Goal: Check status: Check status

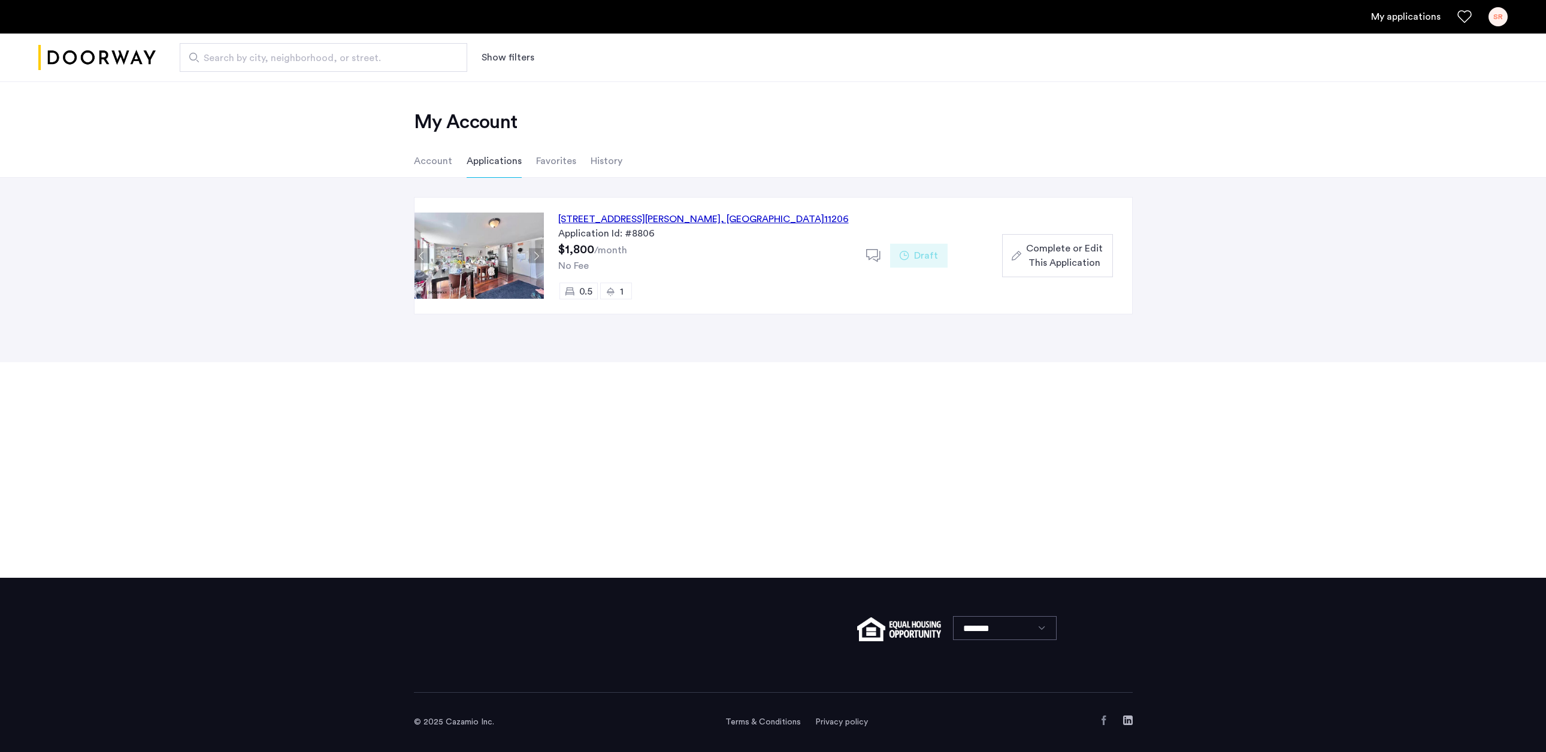
click at [660, 223] on div "[STREET_ADDRESS][PERSON_NAME]" at bounding box center [703, 219] width 290 height 14
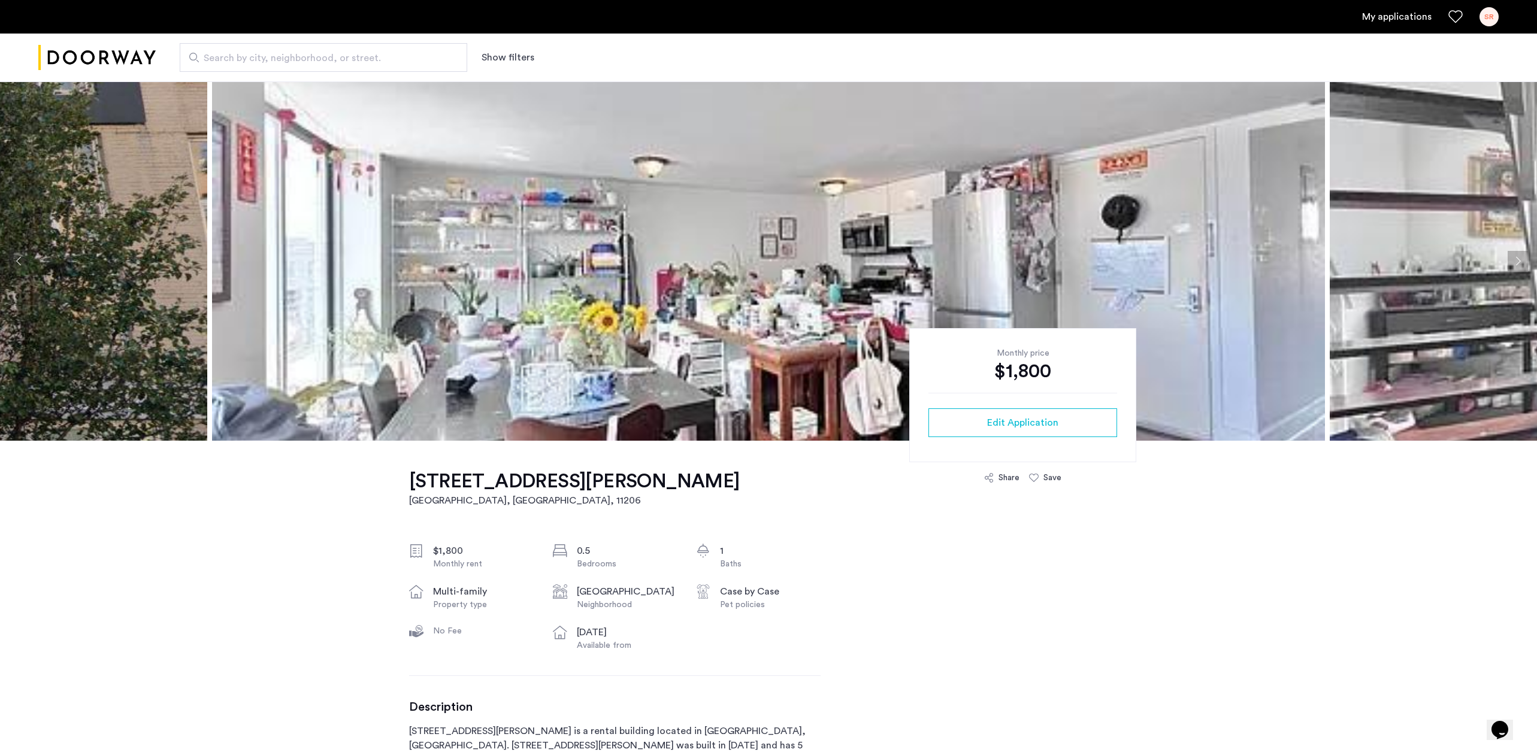
click at [1514, 264] on button "Next apartment" at bounding box center [1518, 261] width 20 height 20
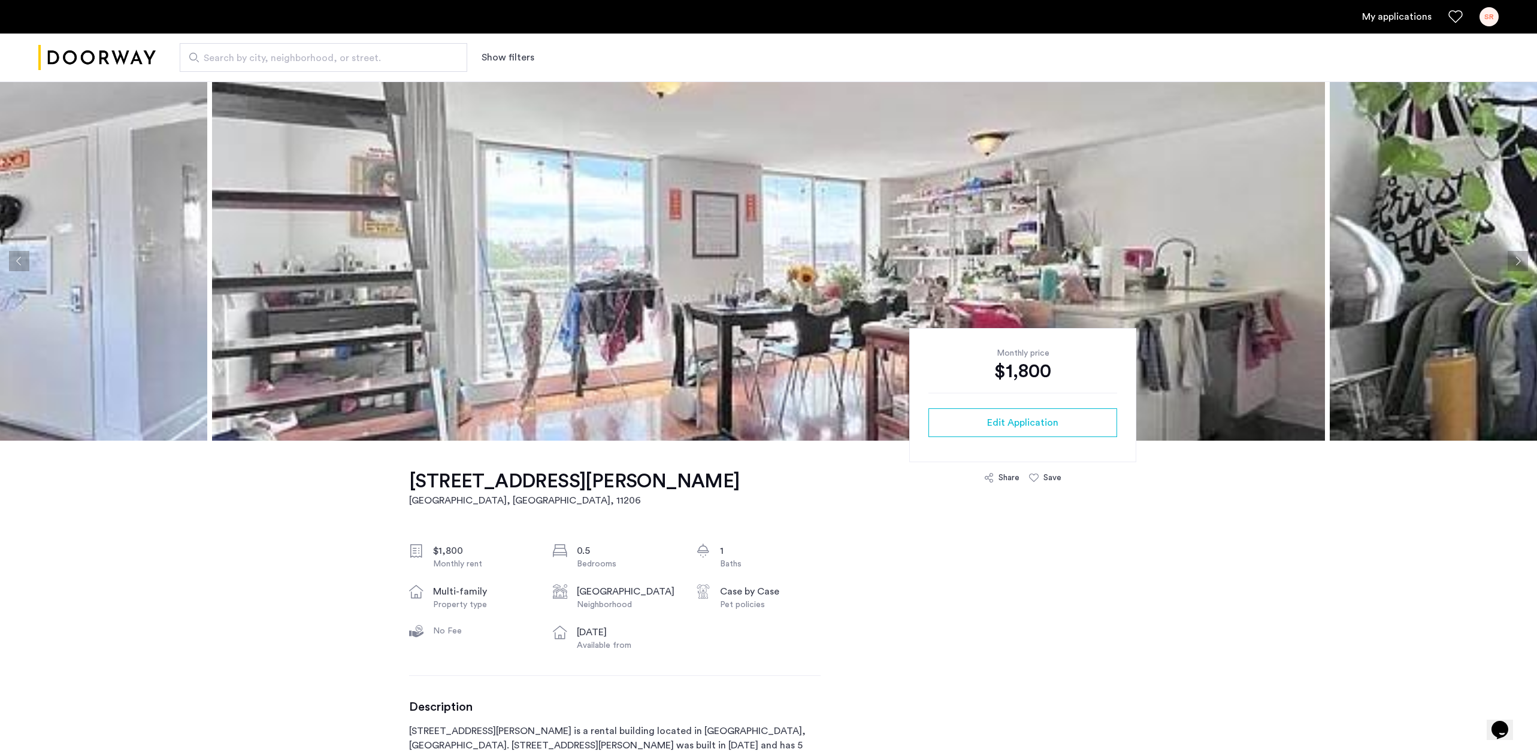
click at [1514, 264] on button "Next apartment" at bounding box center [1518, 261] width 20 height 20
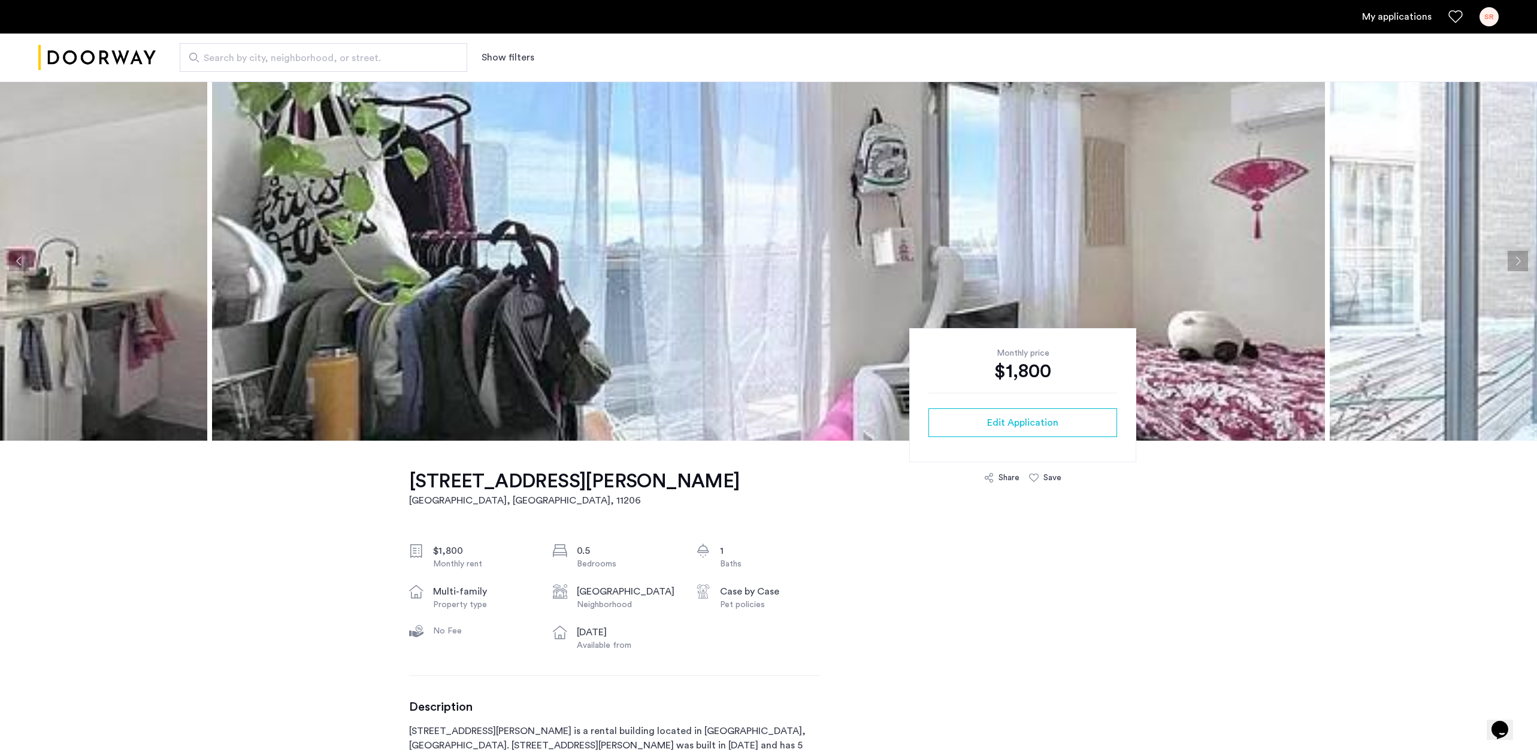
click at [1514, 264] on button "Next apartment" at bounding box center [1518, 261] width 20 height 20
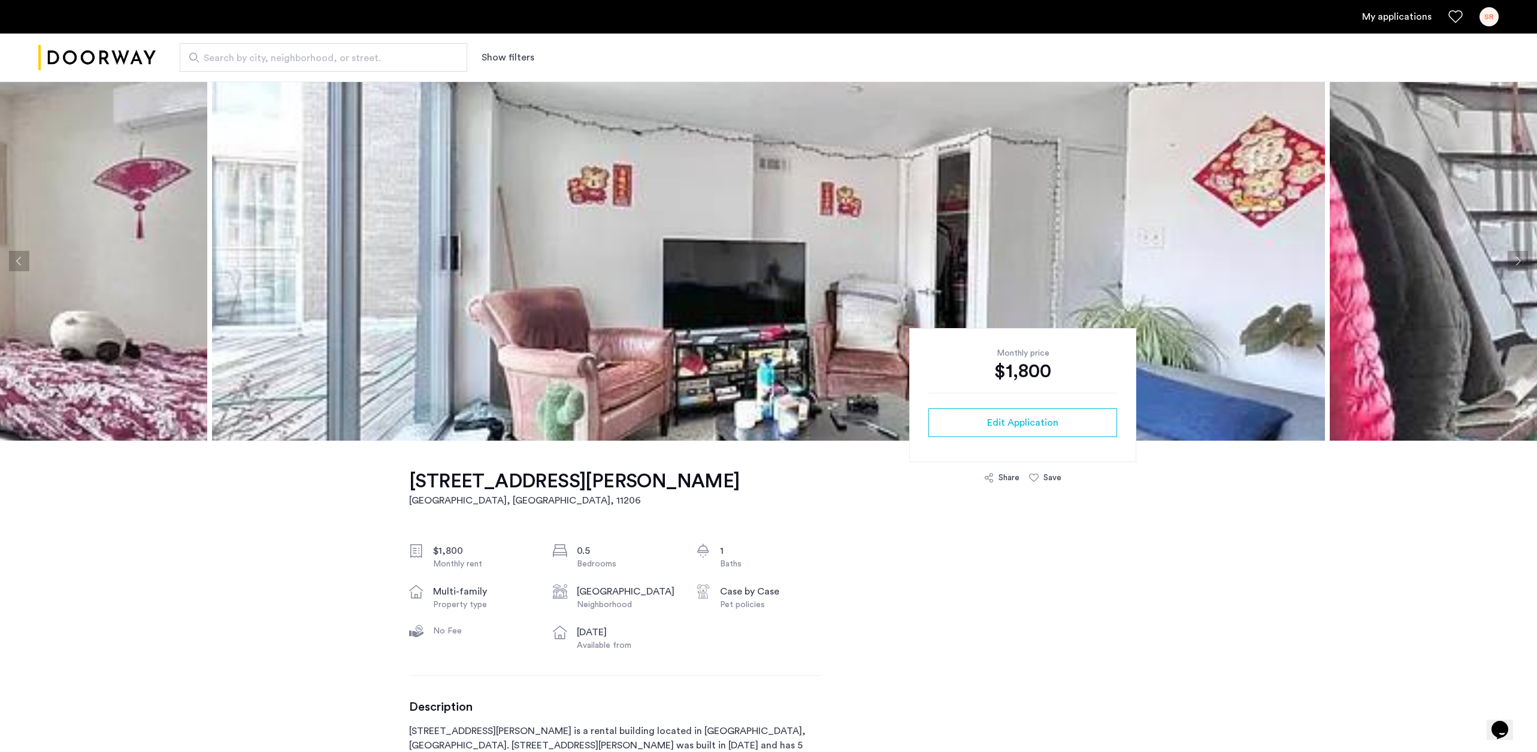
click at [1514, 264] on button "Next apartment" at bounding box center [1518, 261] width 20 height 20
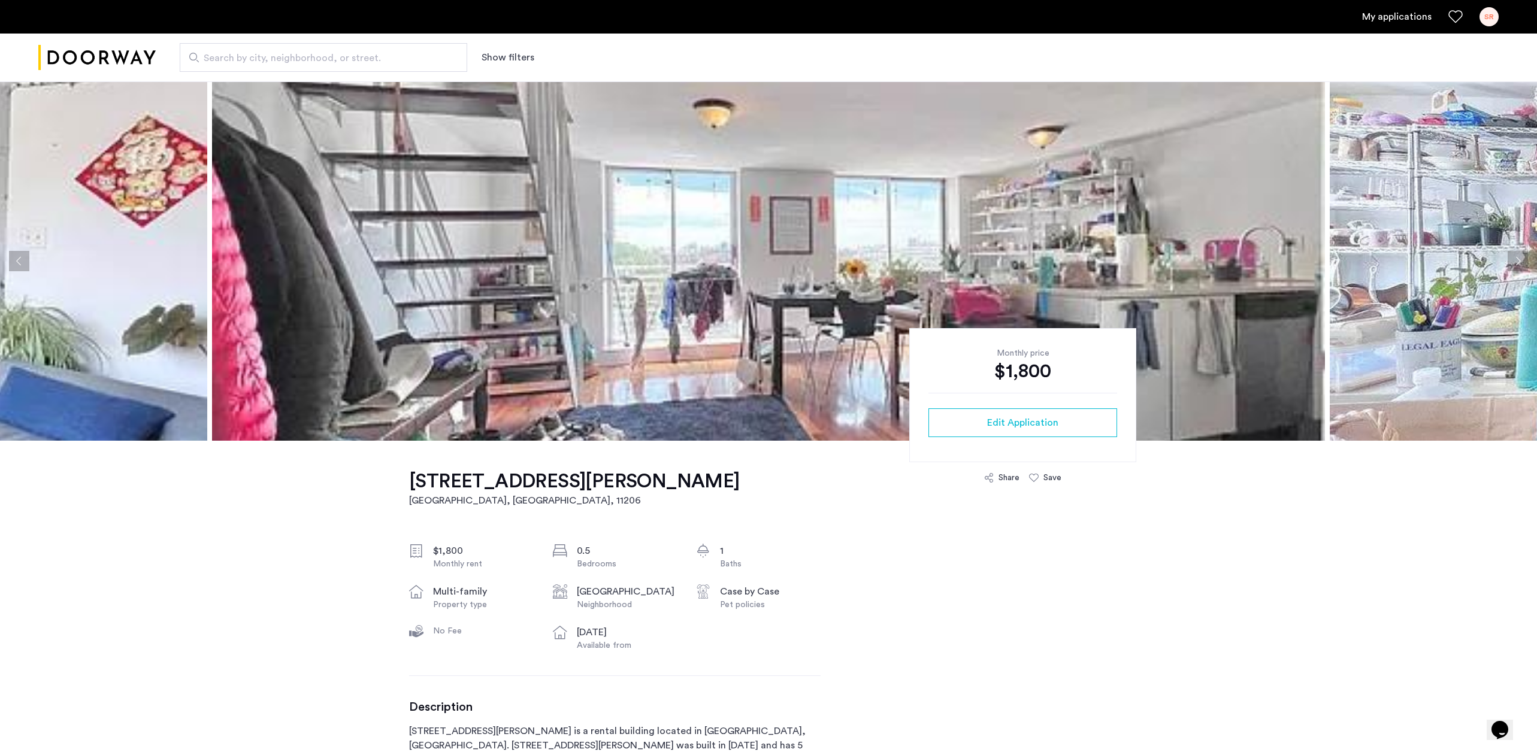
click at [1514, 264] on button "Next apartment" at bounding box center [1518, 261] width 20 height 20
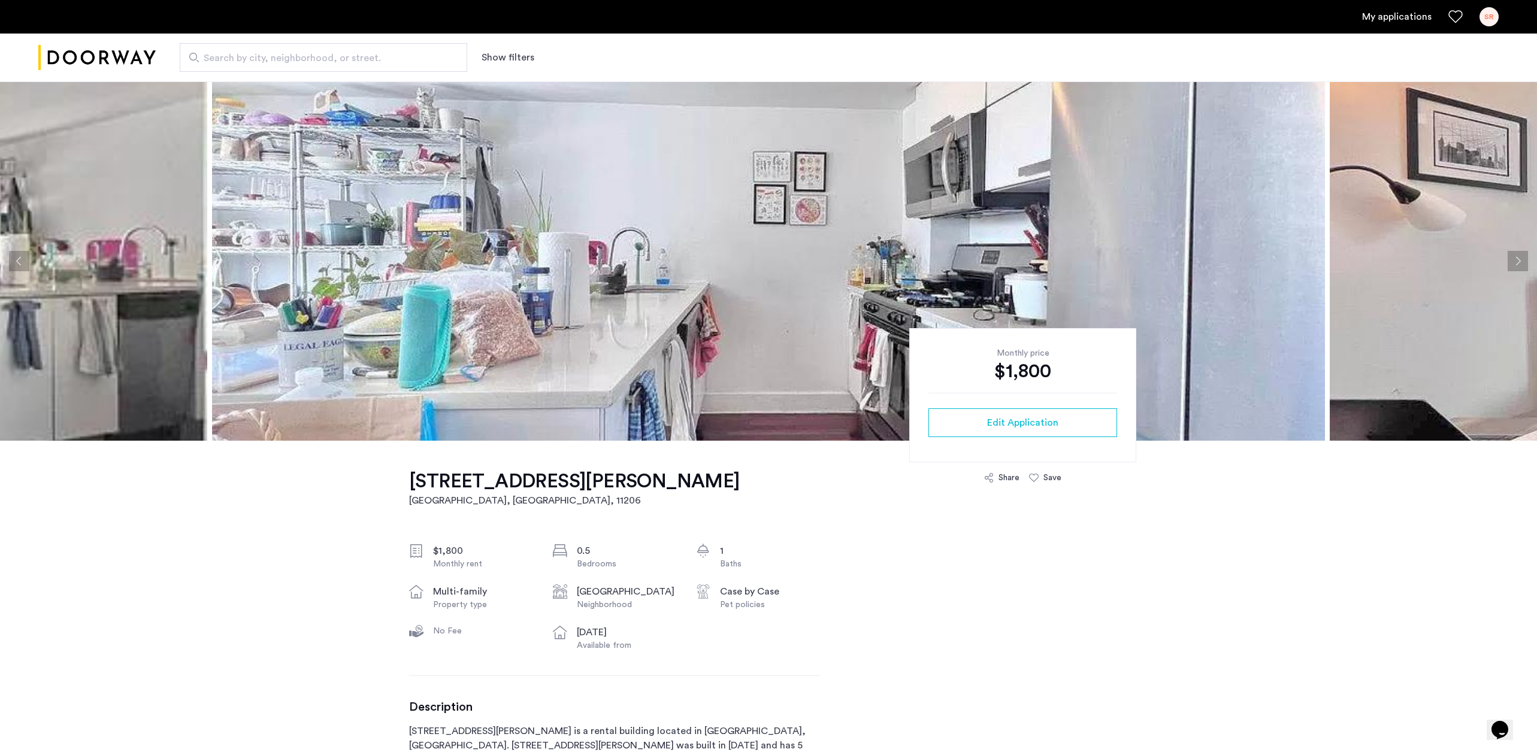
click at [1514, 264] on button "Next apartment" at bounding box center [1518, 261] width 20 height 20
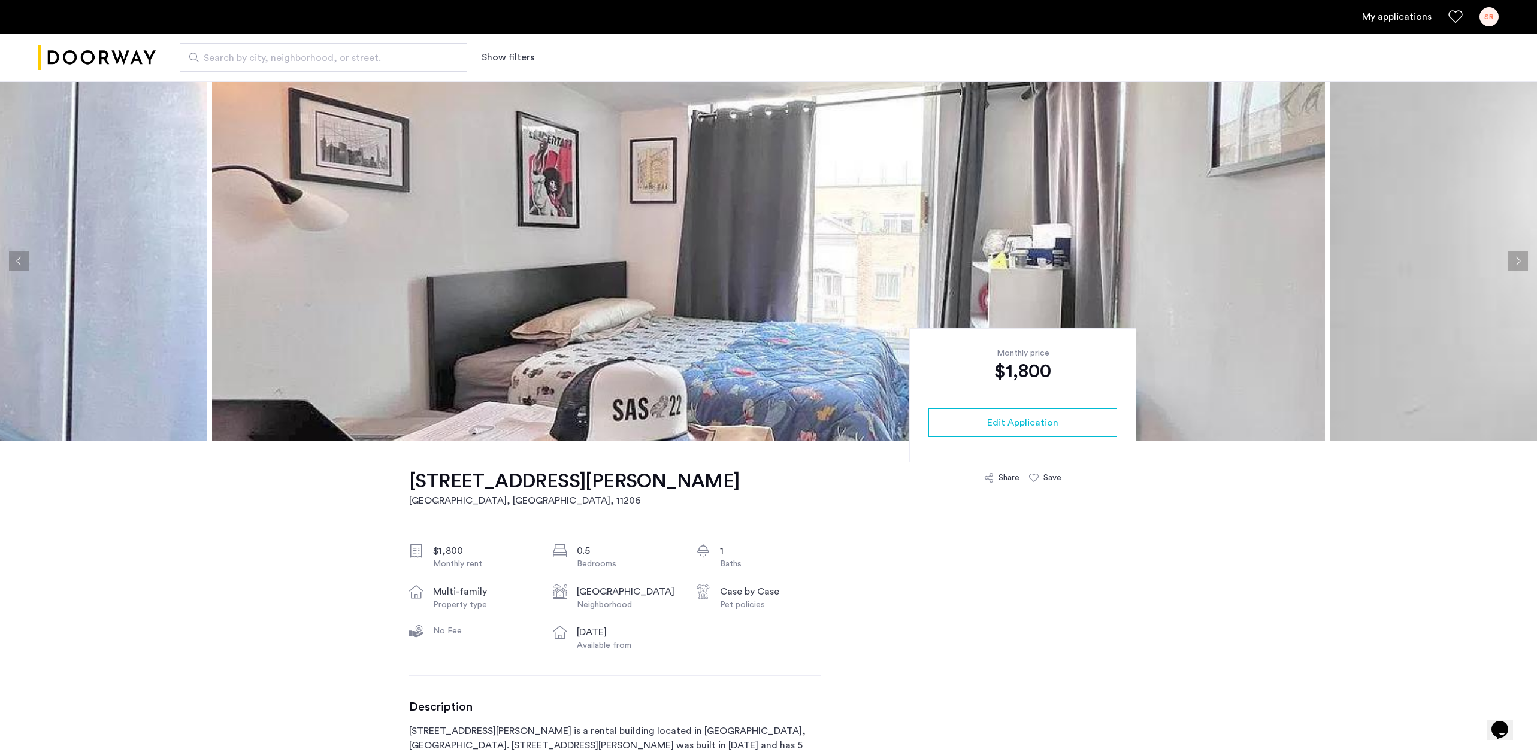
click at [1514, 264] on button "Next apartment" at bounding box center [1518, 261] width 20 height 20
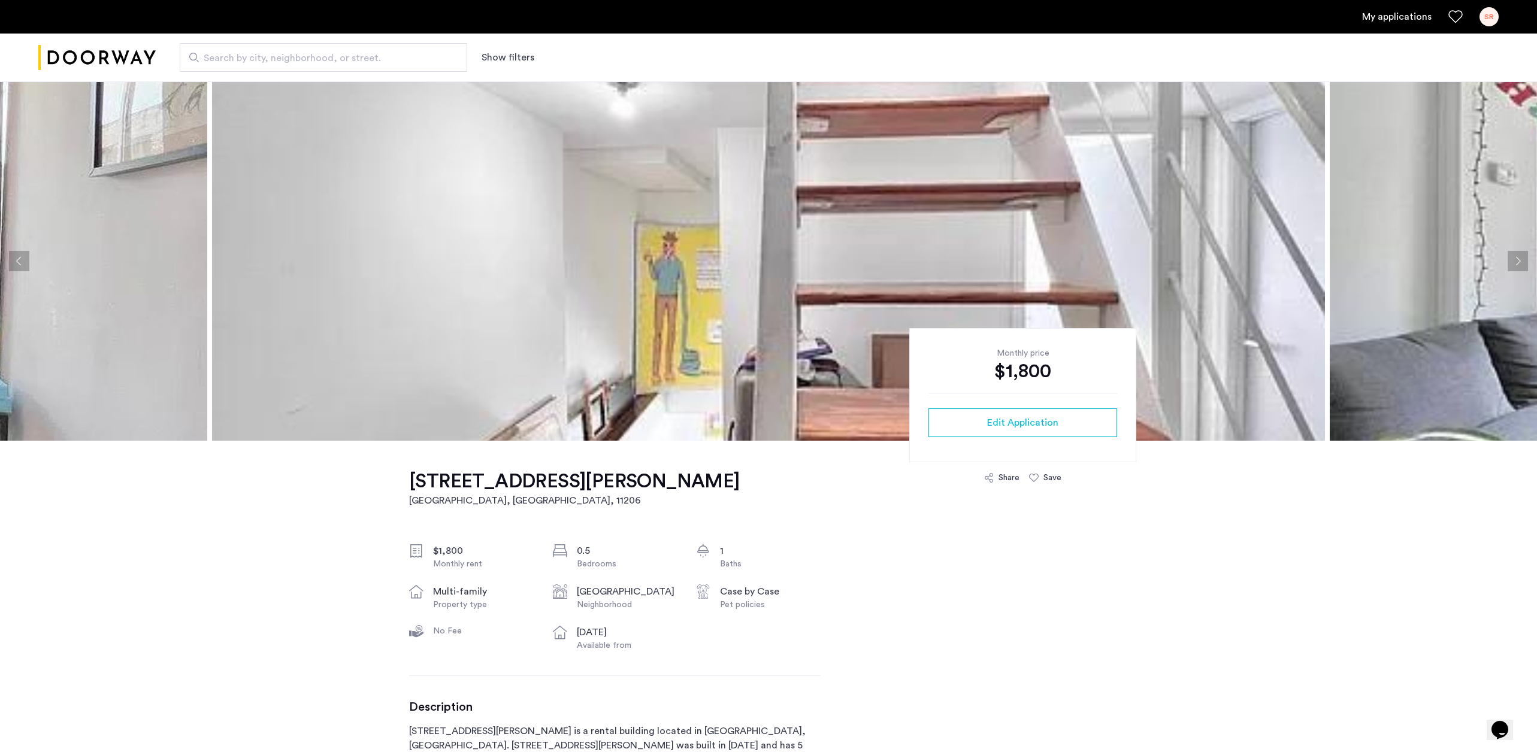
click at [1514, 264] on button "Next apartment" at bounding box center [1518, 261] width 20 height 20
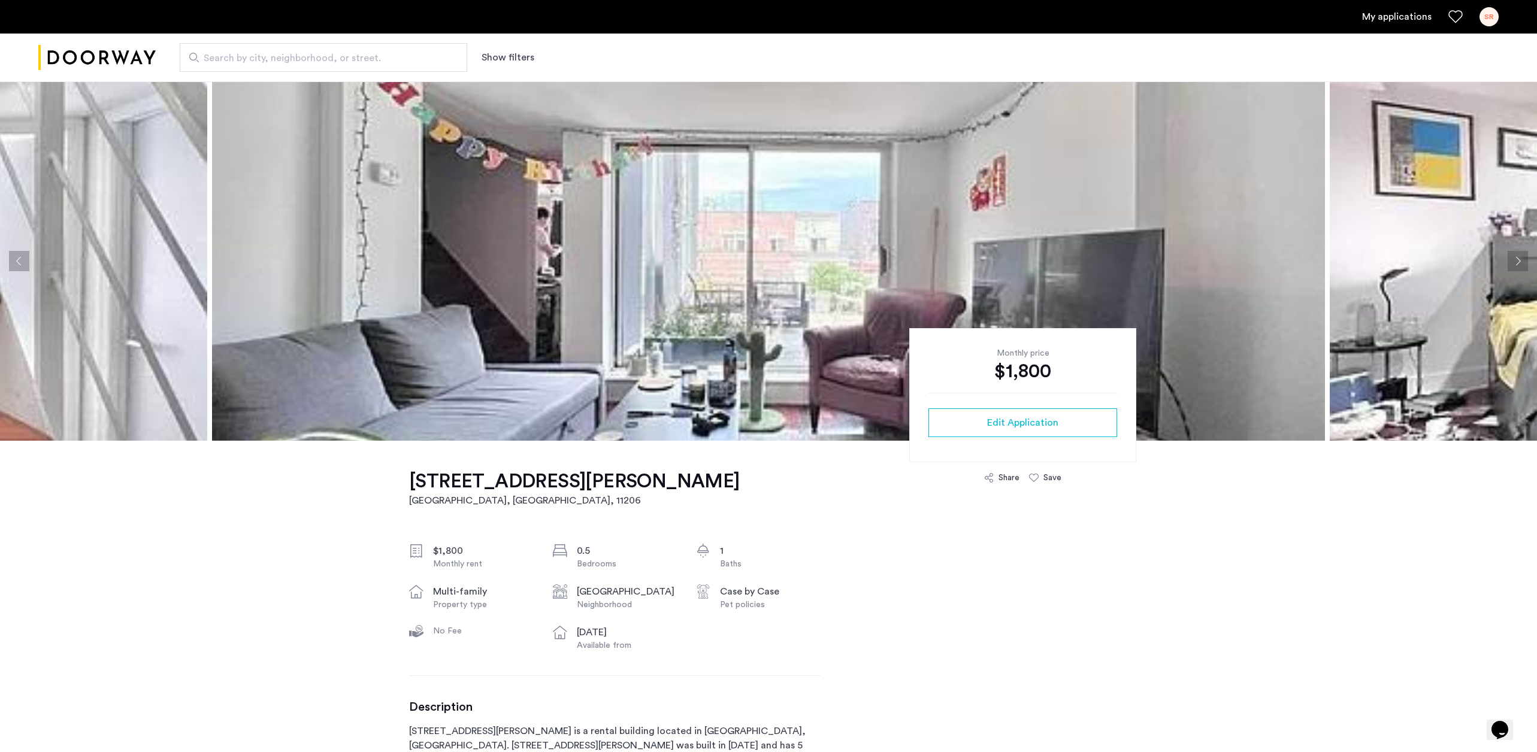
click at [1514, 264] on button "Next apartment" at bounding box center [1518, 261] width 20 height 20
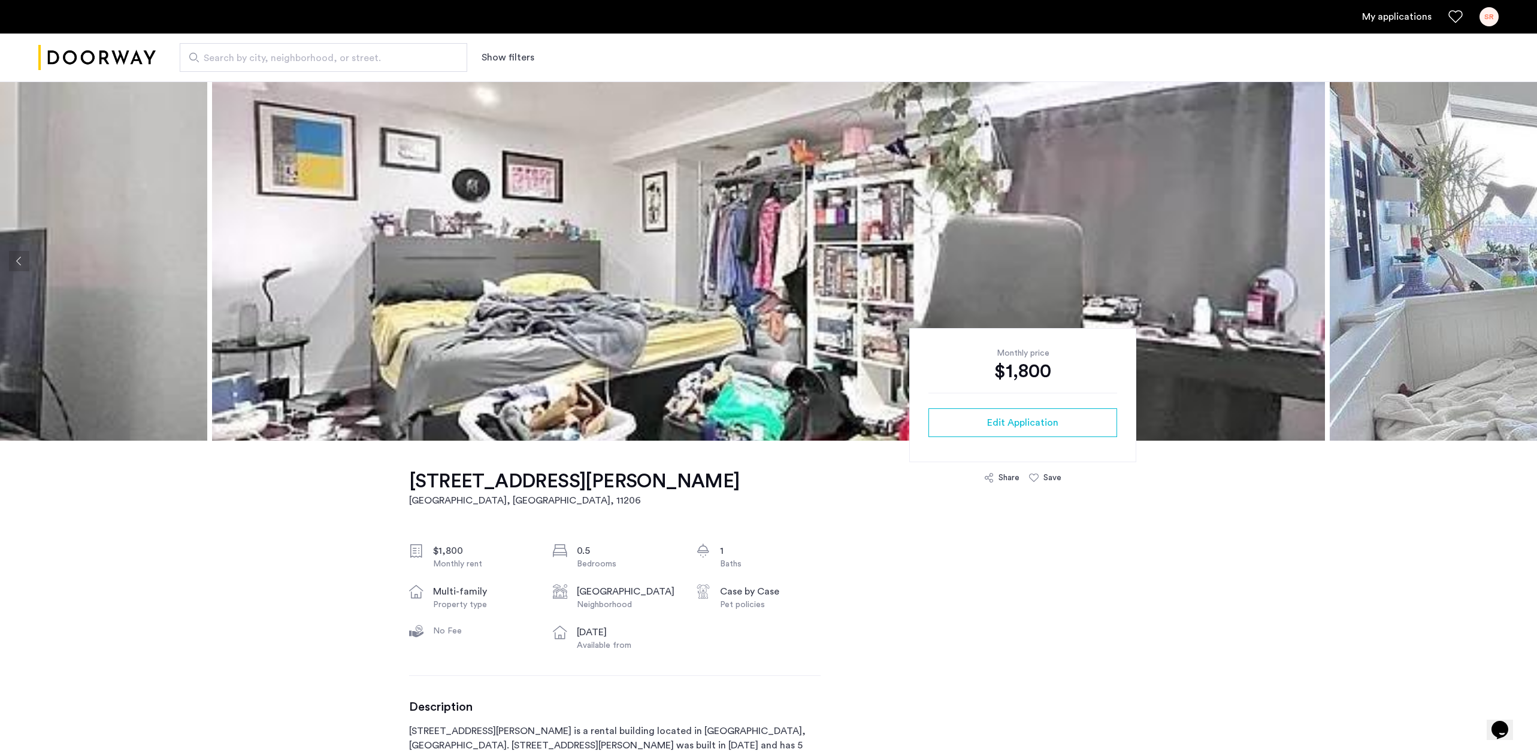
click at [1514, 264] on button "Next apartment" at bounding box center [1518, 261] width 20 height 20
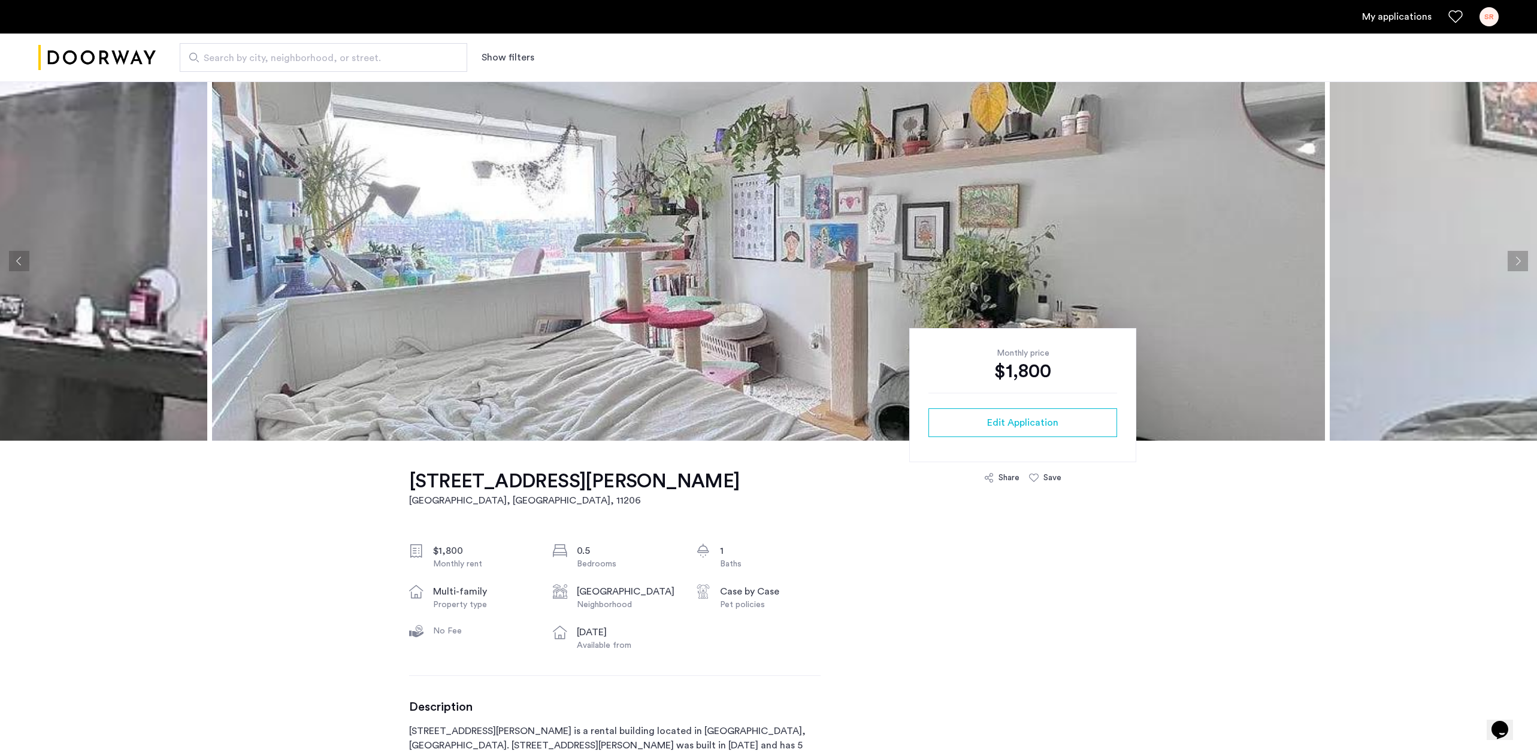
click at [1514, 264] on button "Next apartment" at bounding box center [1518, 261] width 20 height 20
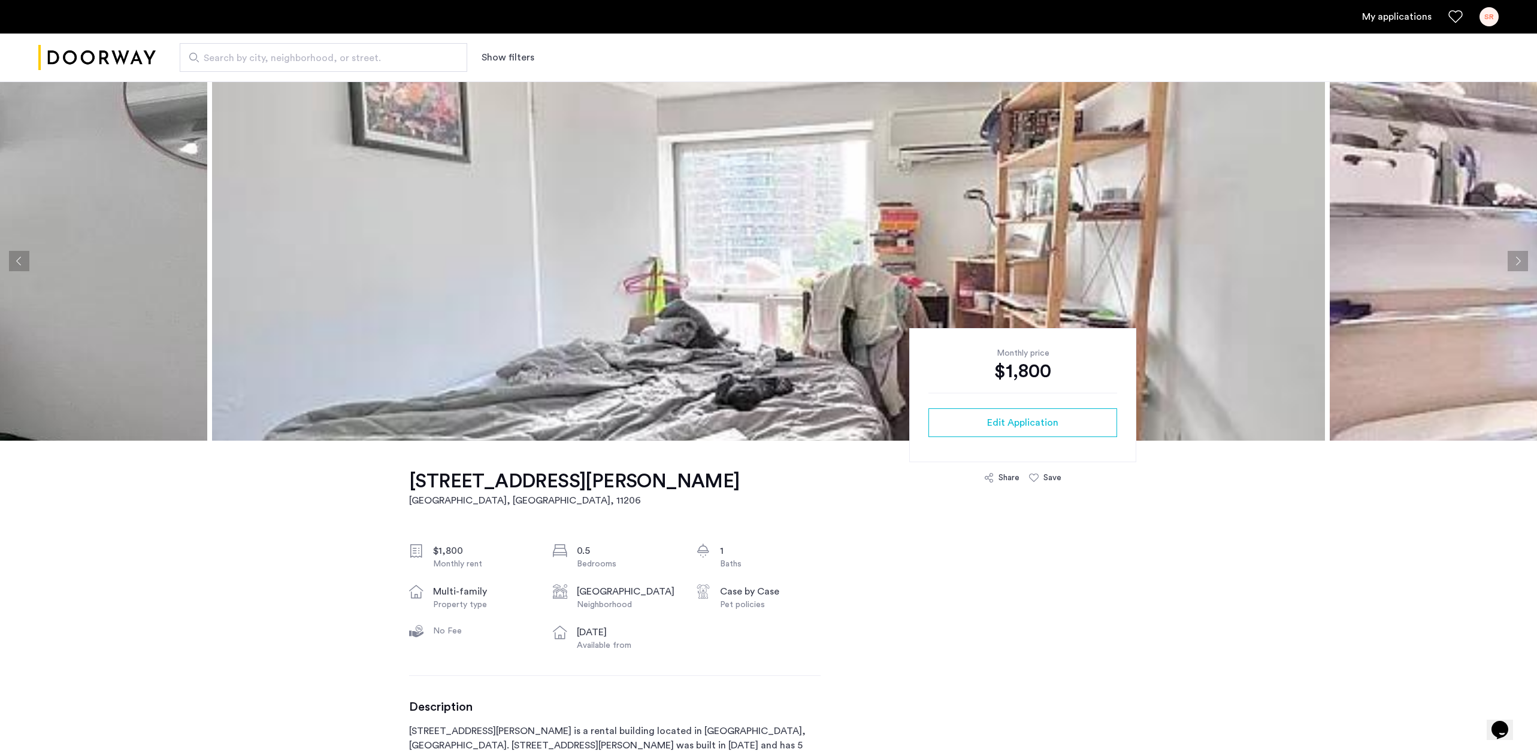
click at [1514, 264] on button "Next apartment" at bounding box center [1518, 261] width 20 height 20
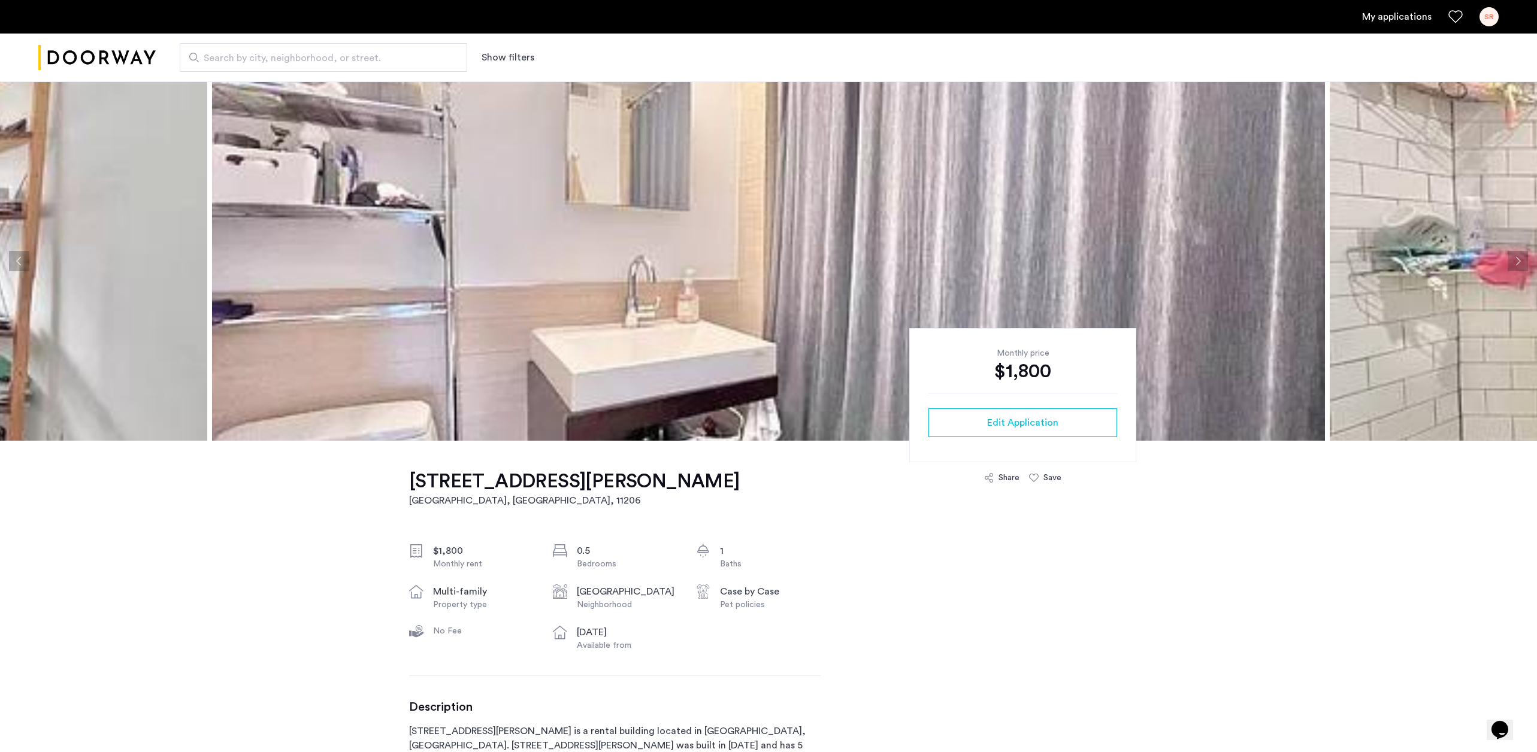
click at [1514, 264] on button "Next apartment" at bounding box center [1518, 261] width 20 height 20
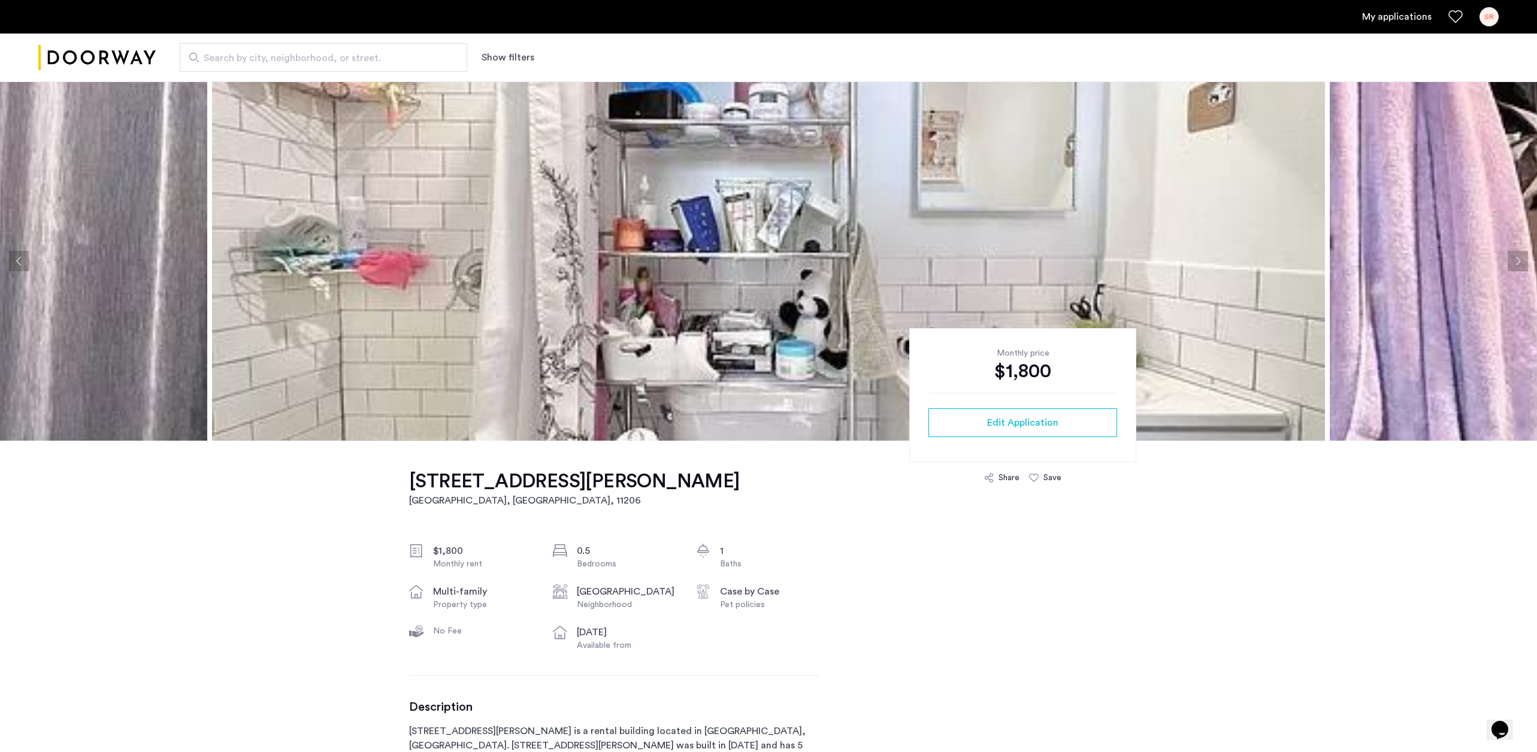
click at [1514, 264] on button "Next apartment" at bounding box center [1518, 261] width 20 height 20
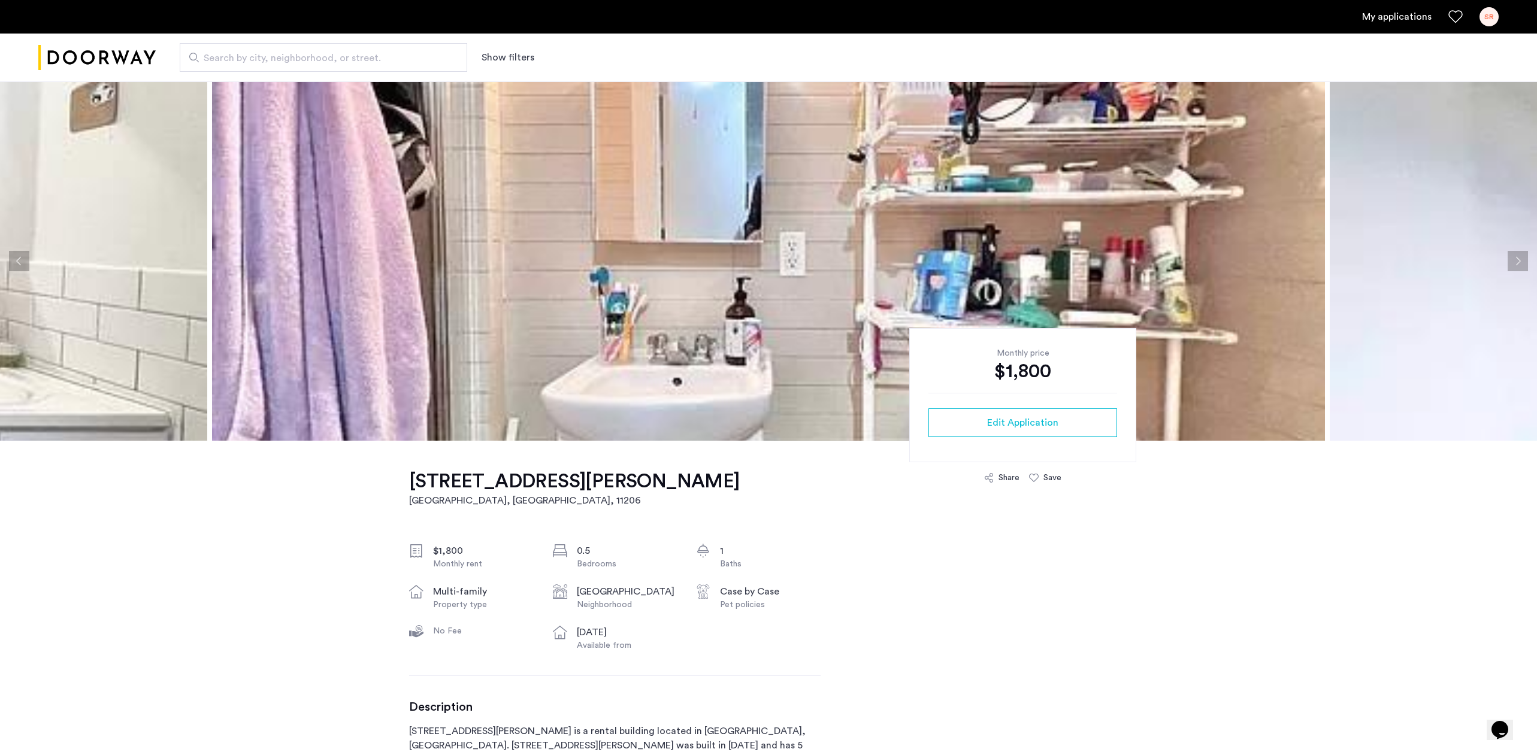
click at [1514, 264] on button "Next apartment" at bounding box center [1518, 261] width 20 height 20
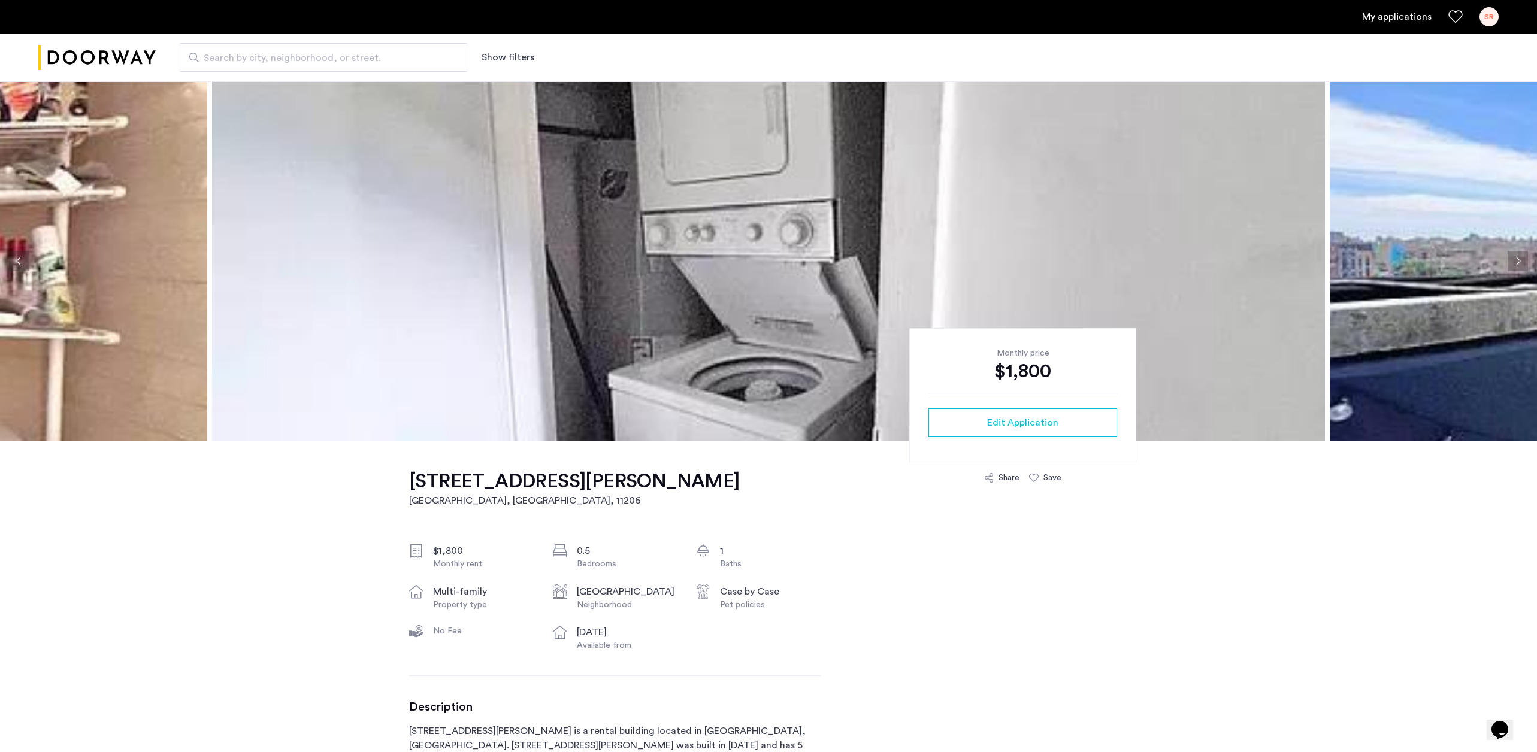
click at [1514, 264] on button "Next apartment" at bounding box center [1518, 261] width 20 height 20
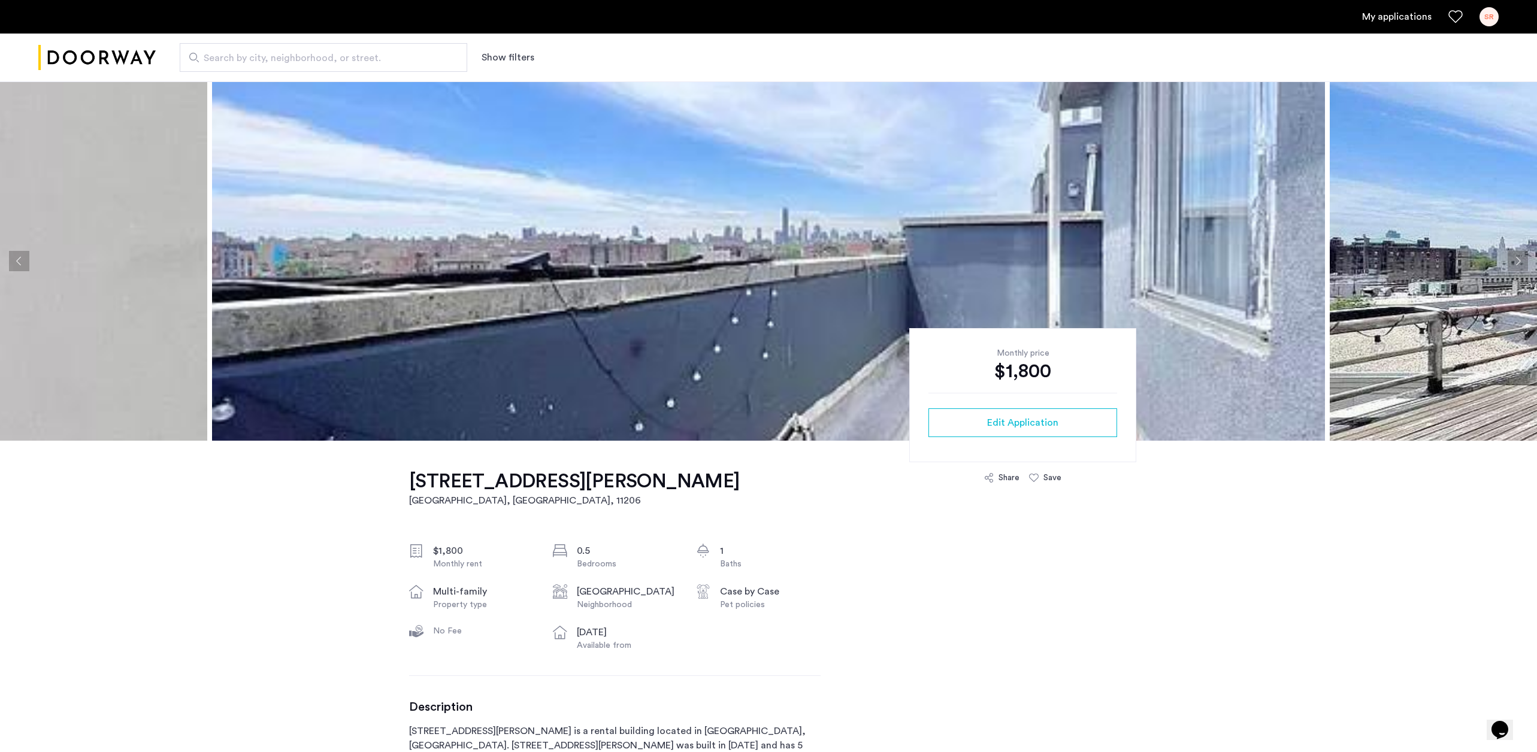
click at [1514, 264] on button "Next apartment" at bounding box center [1518, 261] width 20 height 20
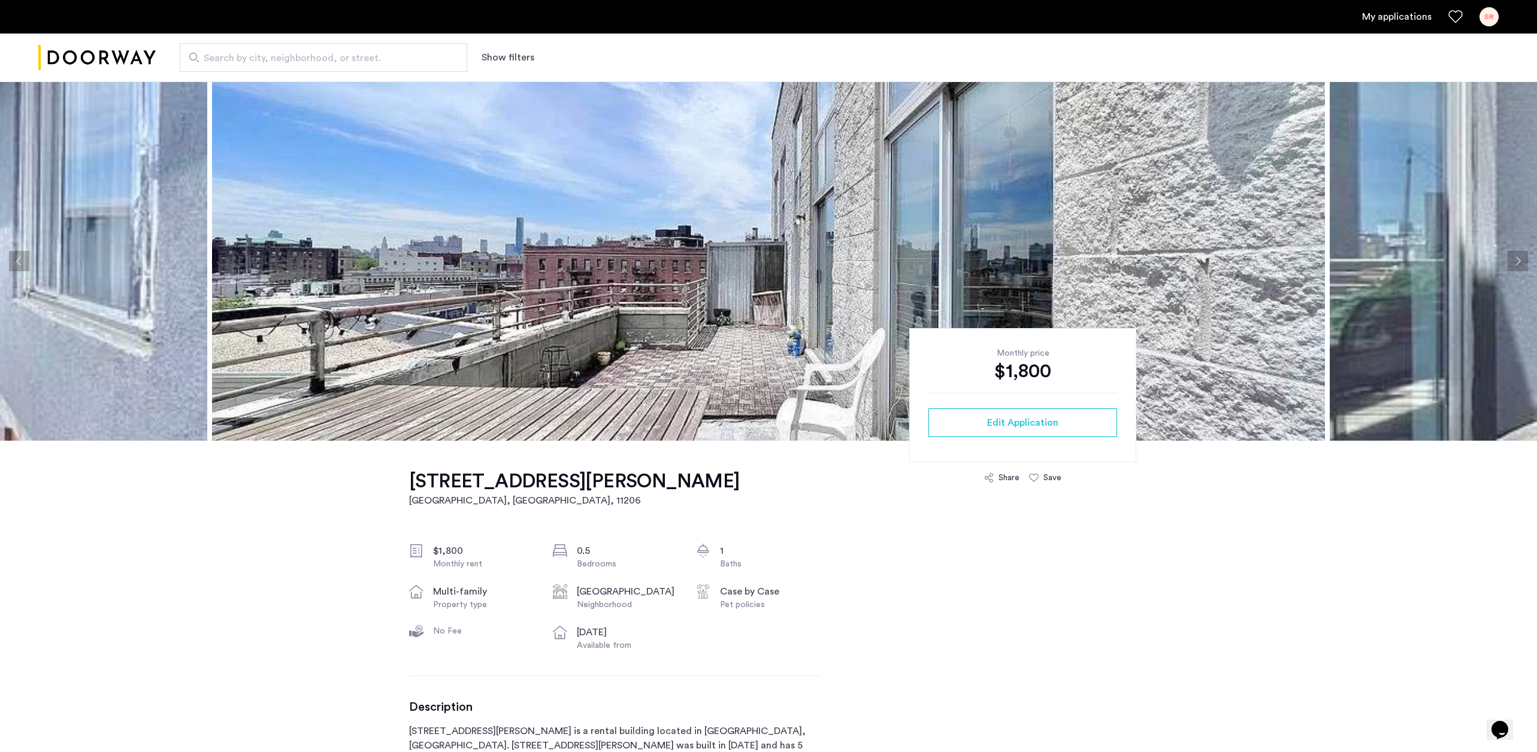
click at [1514, 264] on button "Next apartment" at bounding box center [1518, 261] width 20 height 20
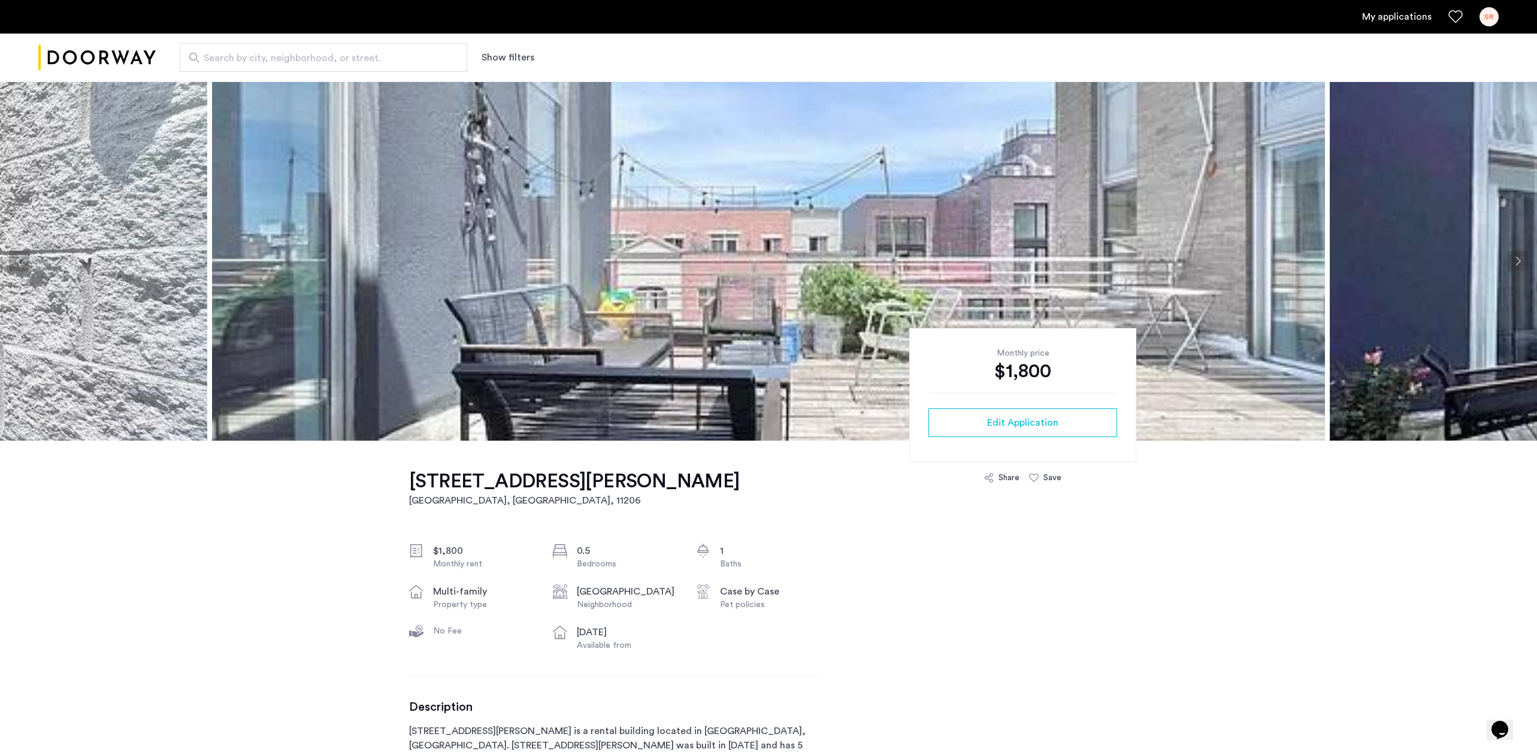
click at [22, 263] on button "Previous apartment" at bounding box center [19, 261] width 20 height 20
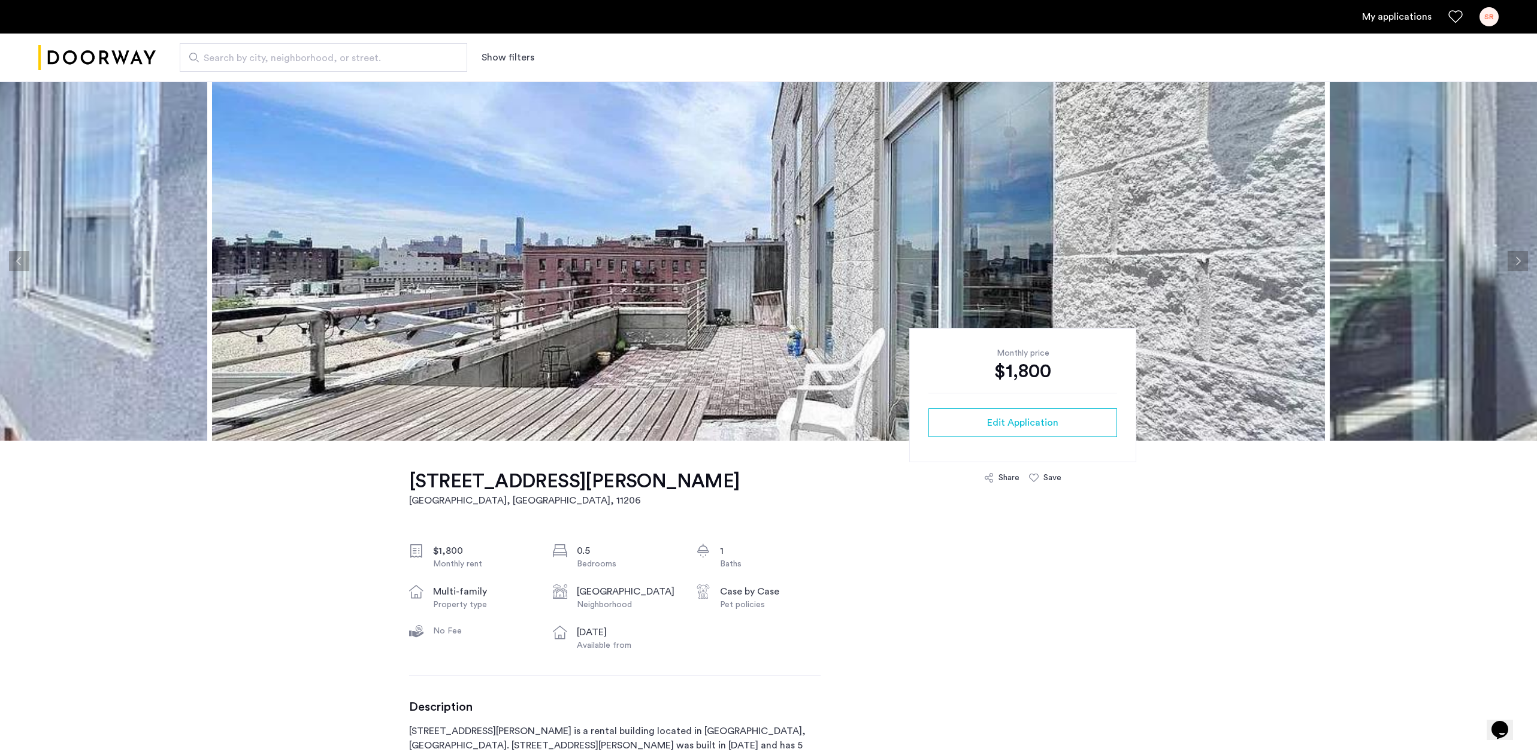
click at [1519, 263] on button "Next apartment" at bounding box center [1518, 261] width 20 height 20
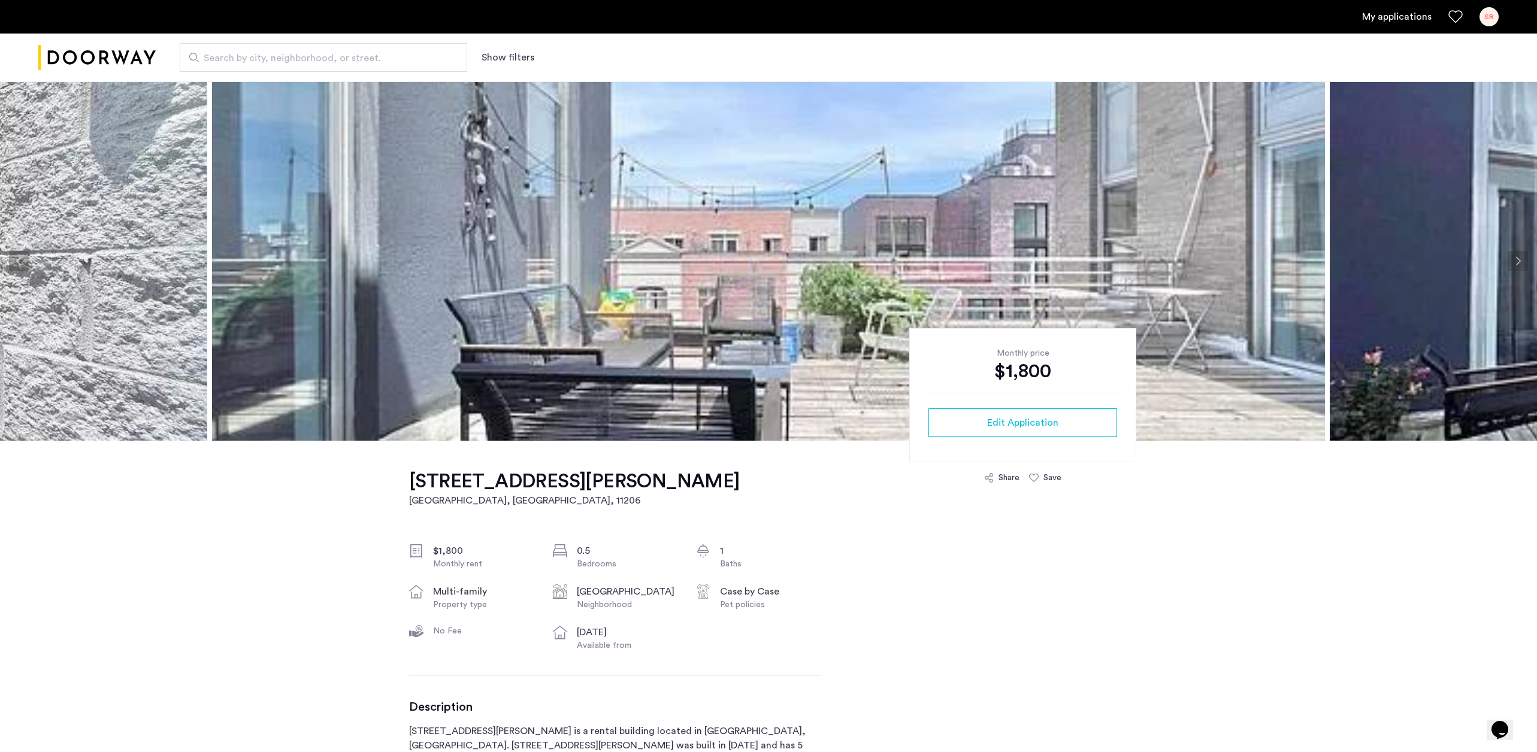
click at [1519, 263] on button "Next apartment" at bounding box center [1518, 261] width 20 height 20
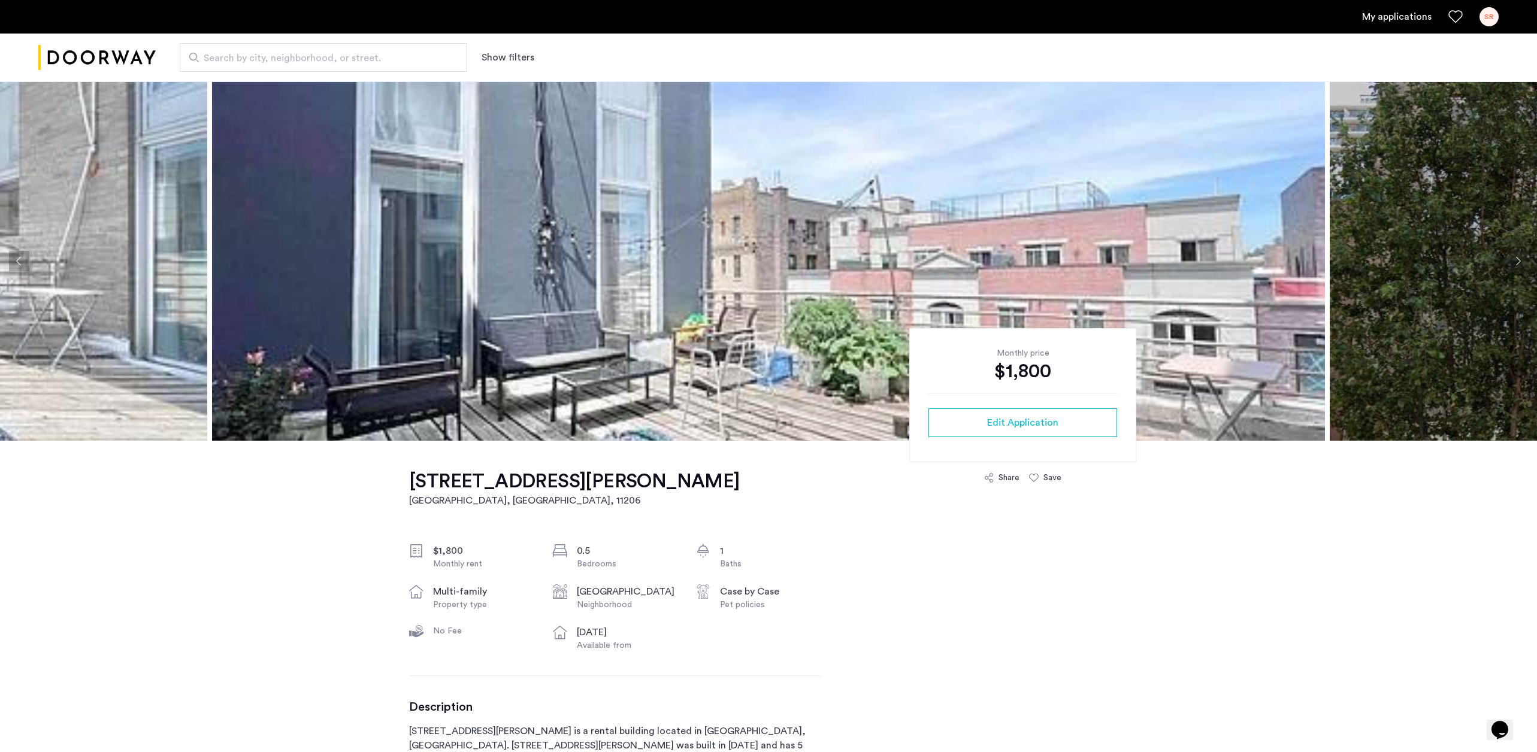
click at [1519, 263] on button "Next apartment" at bounding box center [1518, 261] width 20 height 20
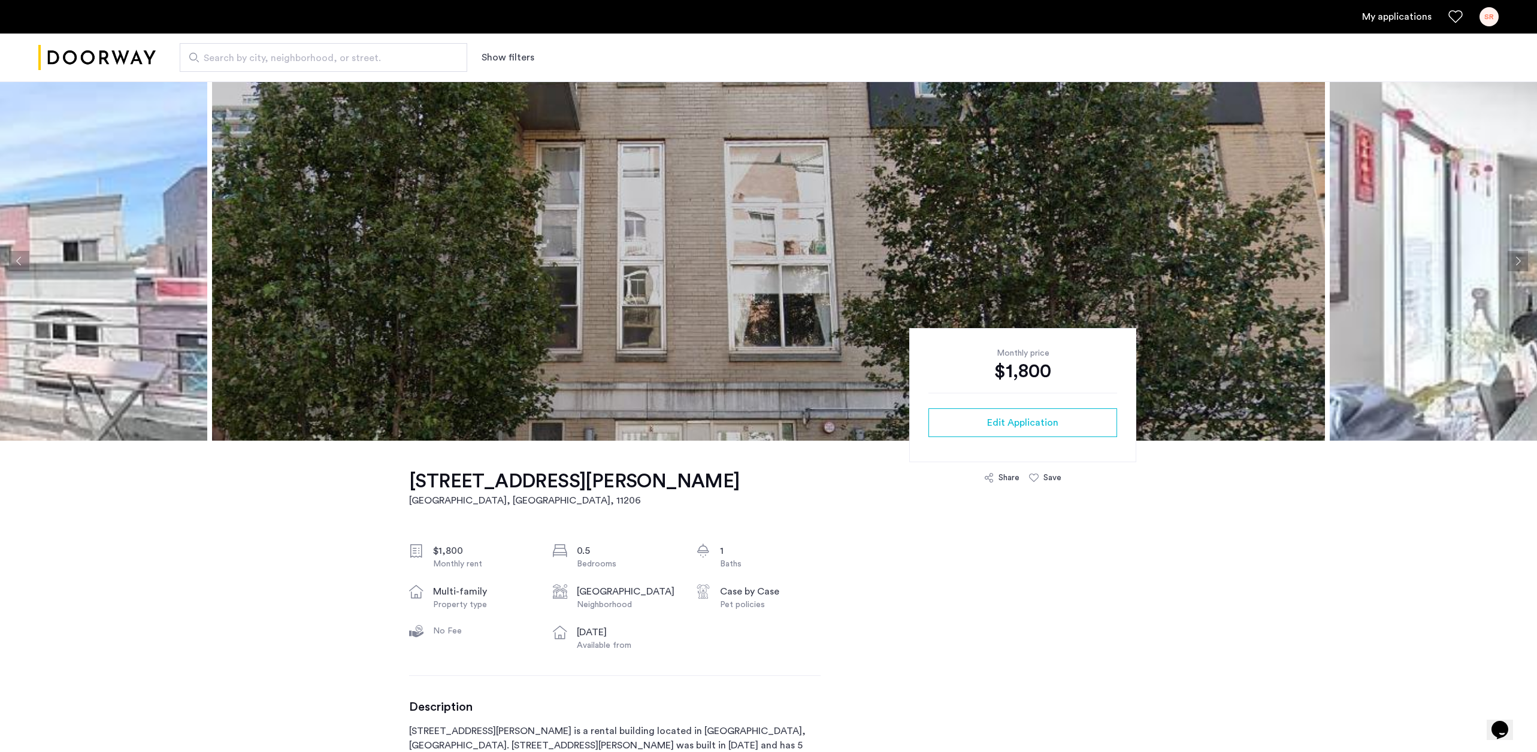
click at [1519, 263] on button "Next apartment" at bounding box center [1518, 261] width 20 height 20
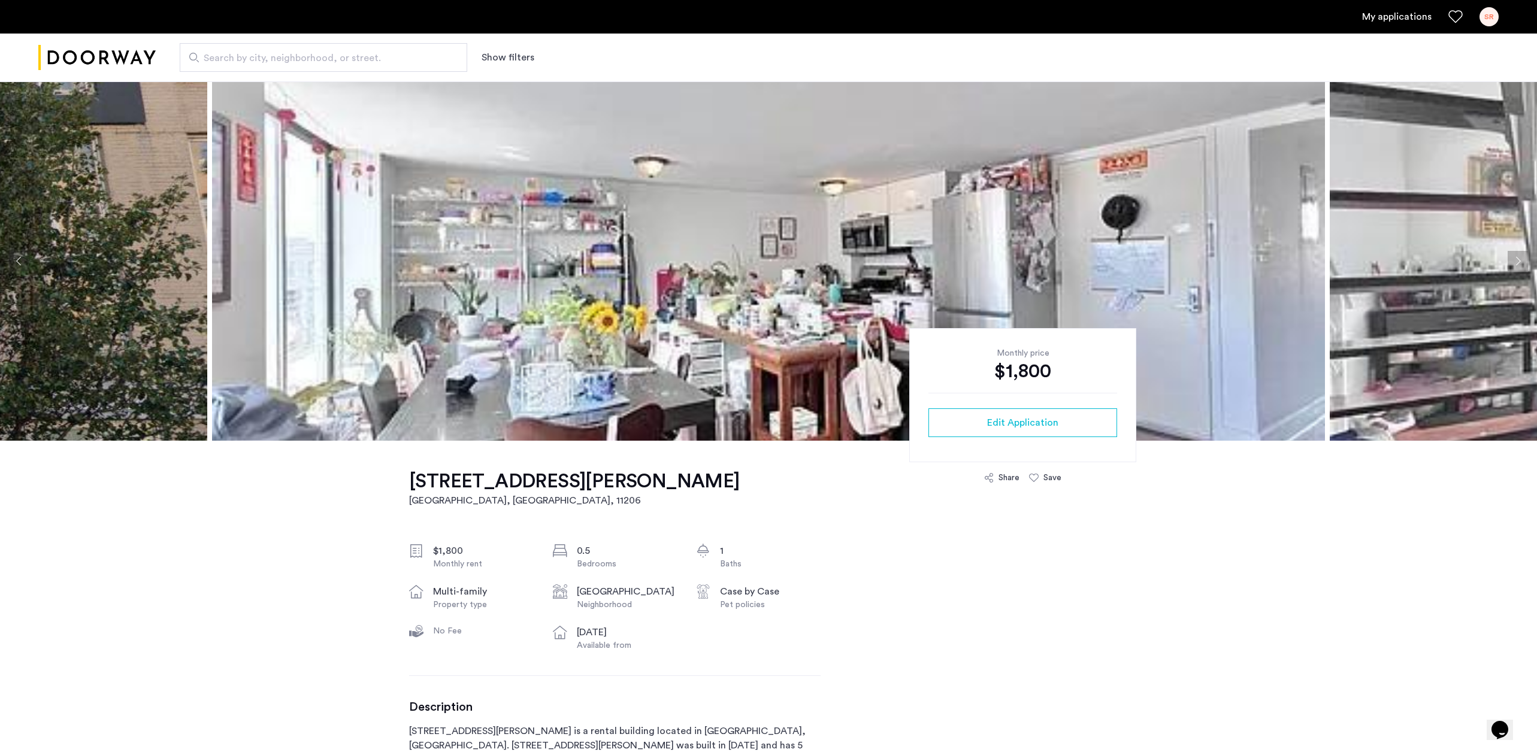
click at [1520, 261] on button "Next apartment" at bounding box center [1518, 261] width 20 height 20
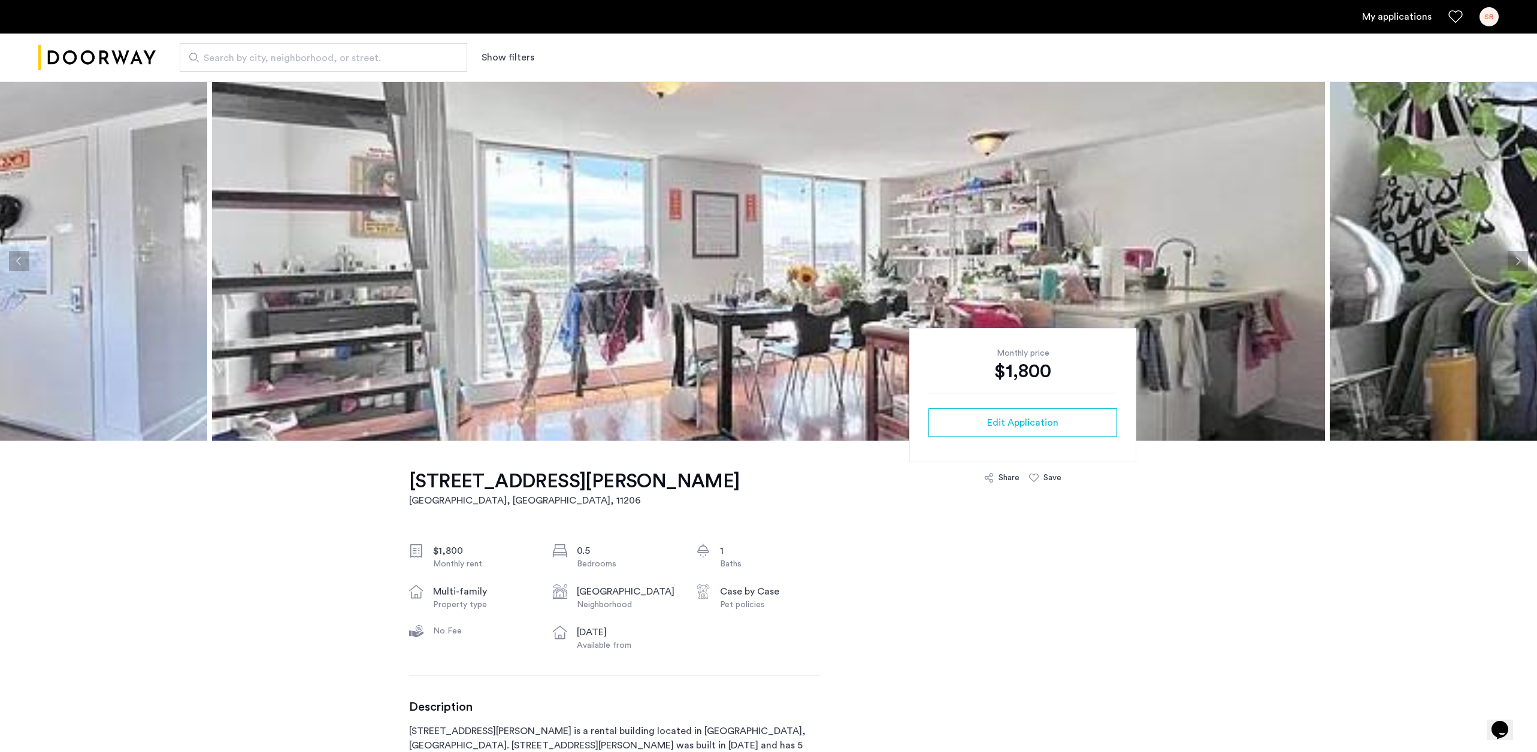
click at [1520, 261] on button "Next apartment" at bounding box center [1518, 261] width 20 height 20
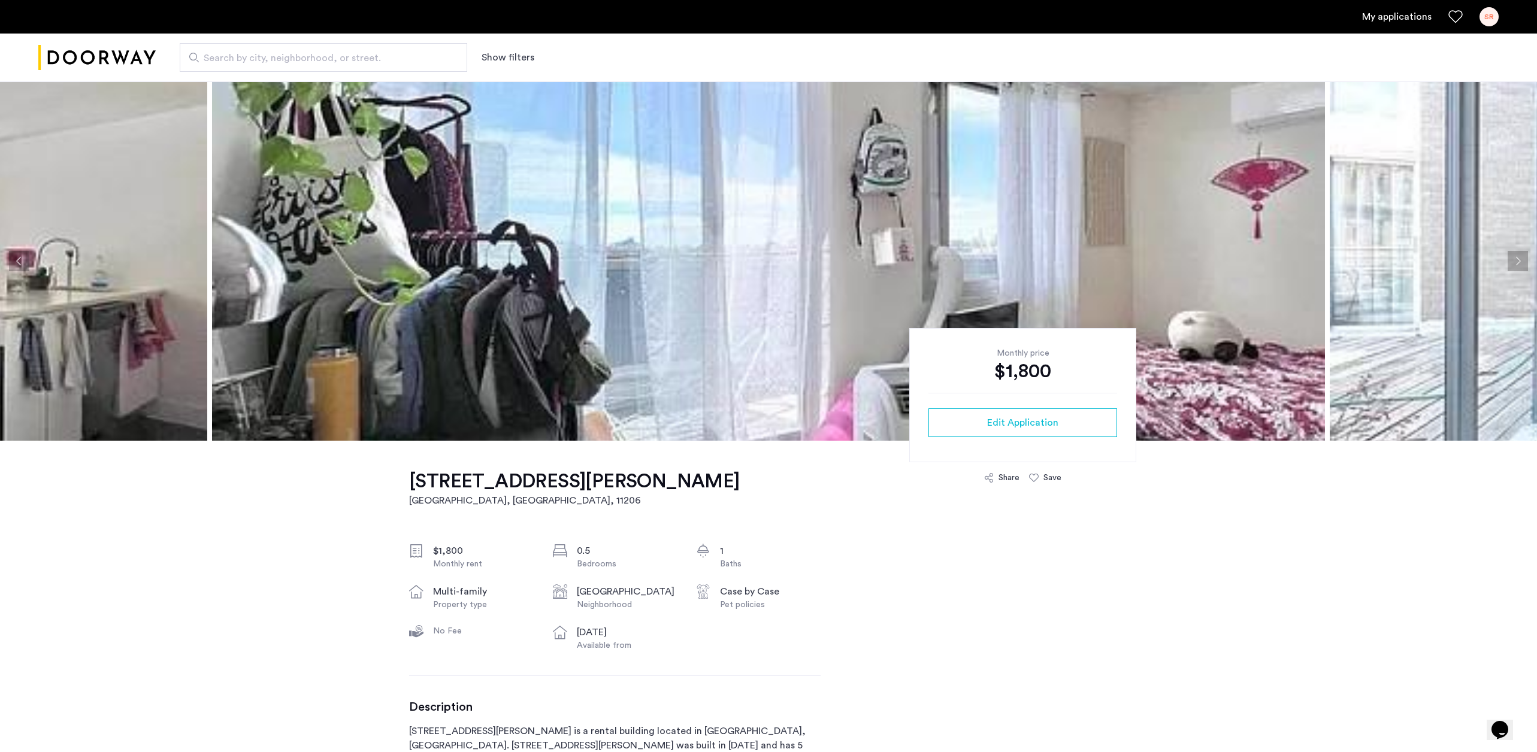
click at [1520, 261] on button "Next apartment" at bounding box center [1518, 261] width 20 height 20
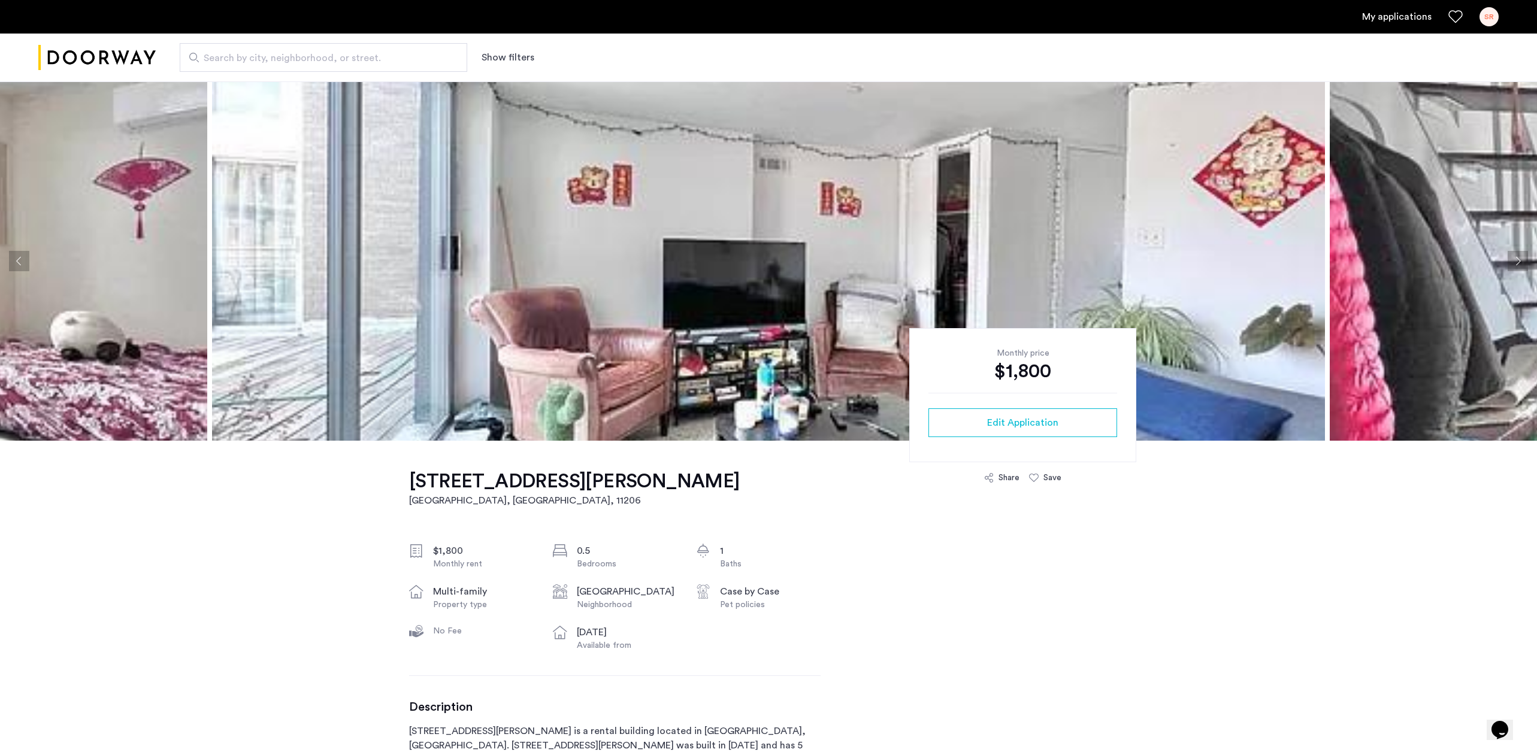
click at [1520, 261] on button "Next apartment" at bounding box center [1518, 261] width 20 height 20
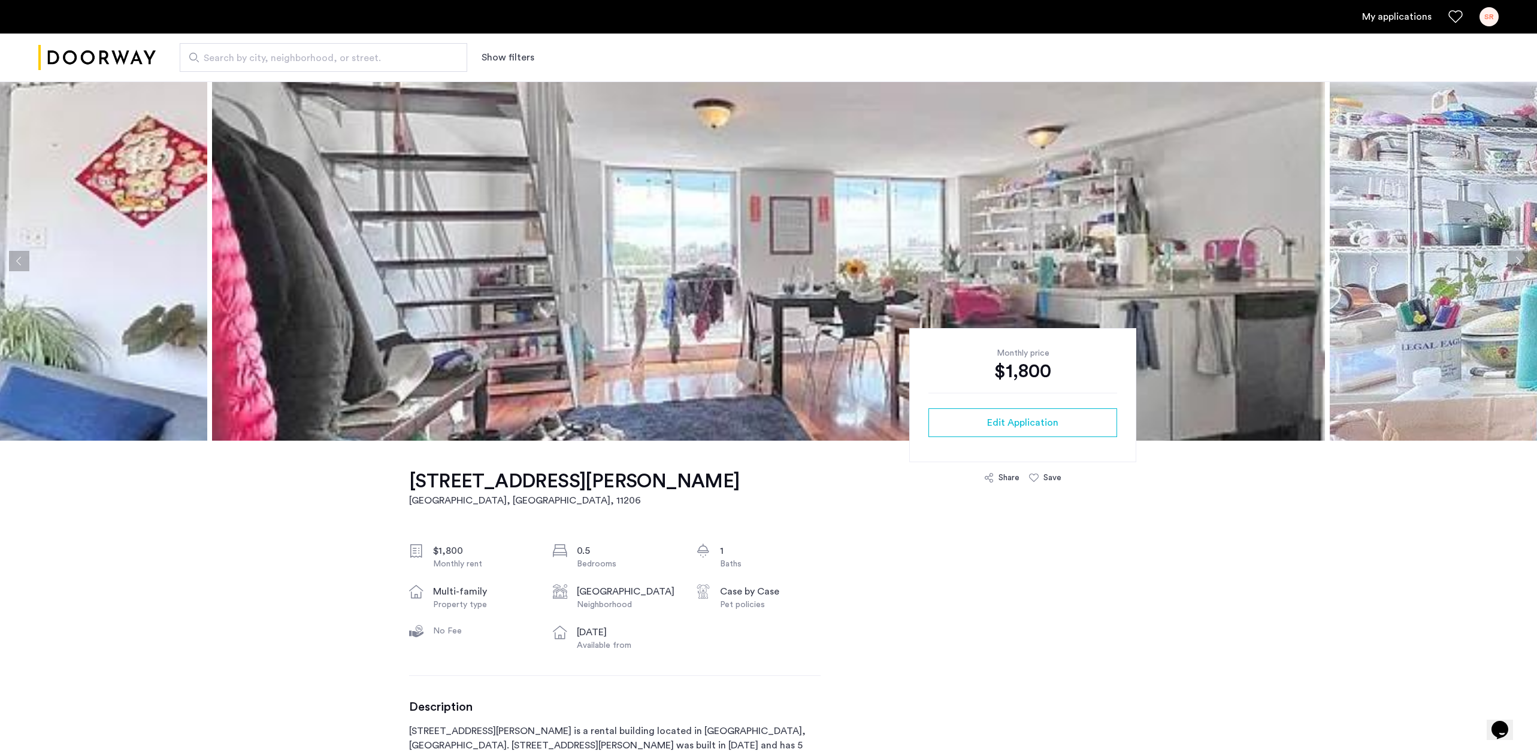
click at [1520, 261] on button "Next apartment" at bounding box center [1518, 261] width 20 height 20
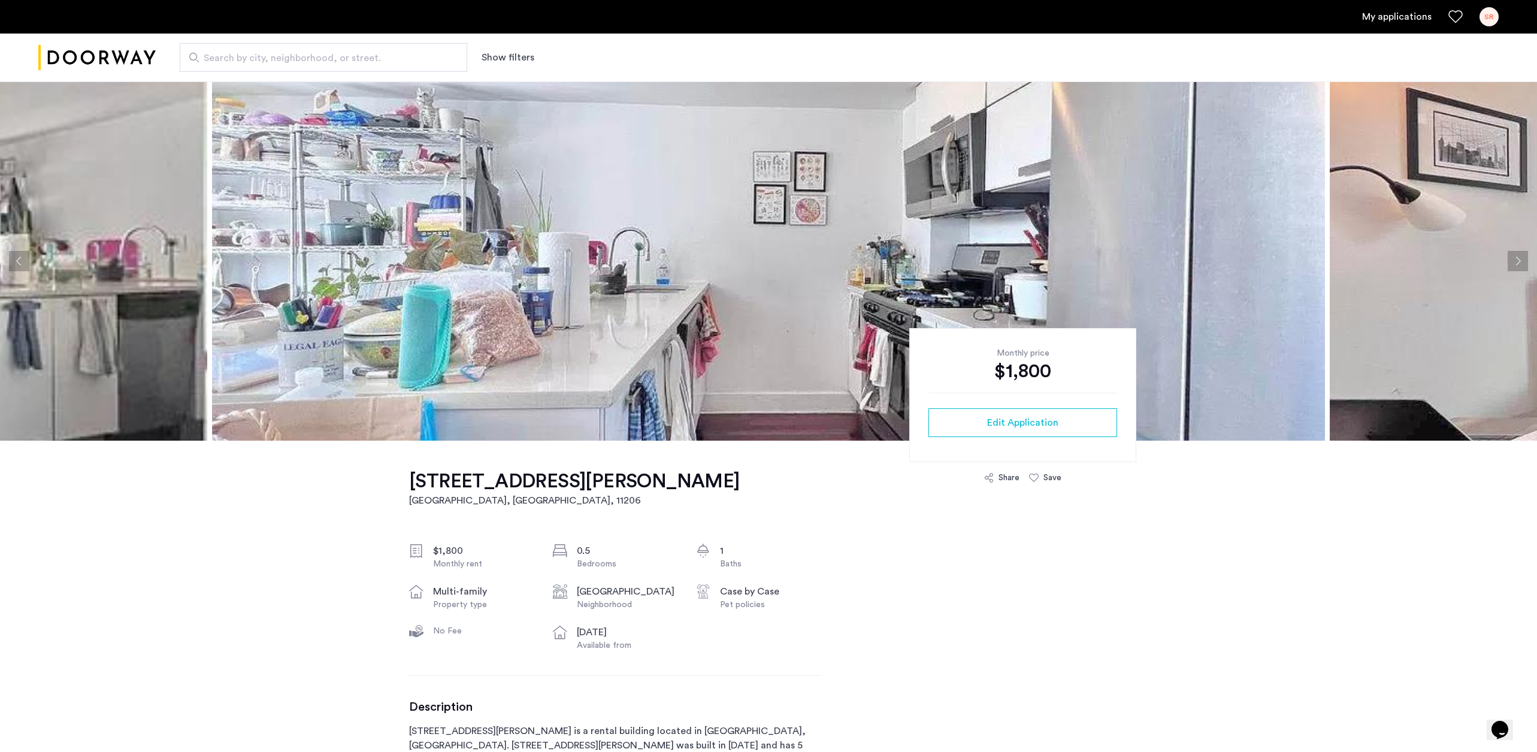
click at [1520, 261] on button "Next apartment" at bounding box center [1518, 261] width 20 height 20
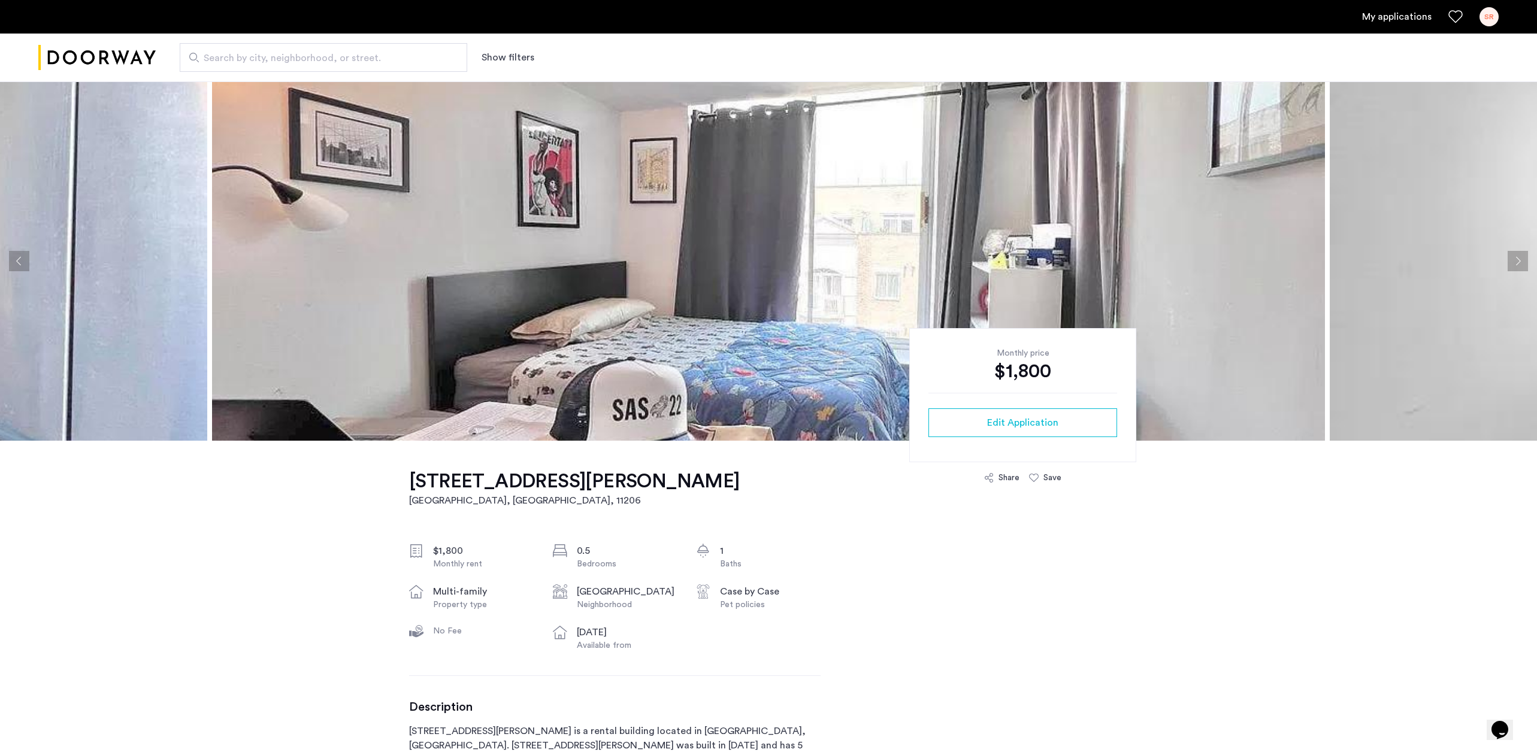
click at [1520, 261] on button "Next apartment" at bounding box center [1518, 261] width 20 height 20
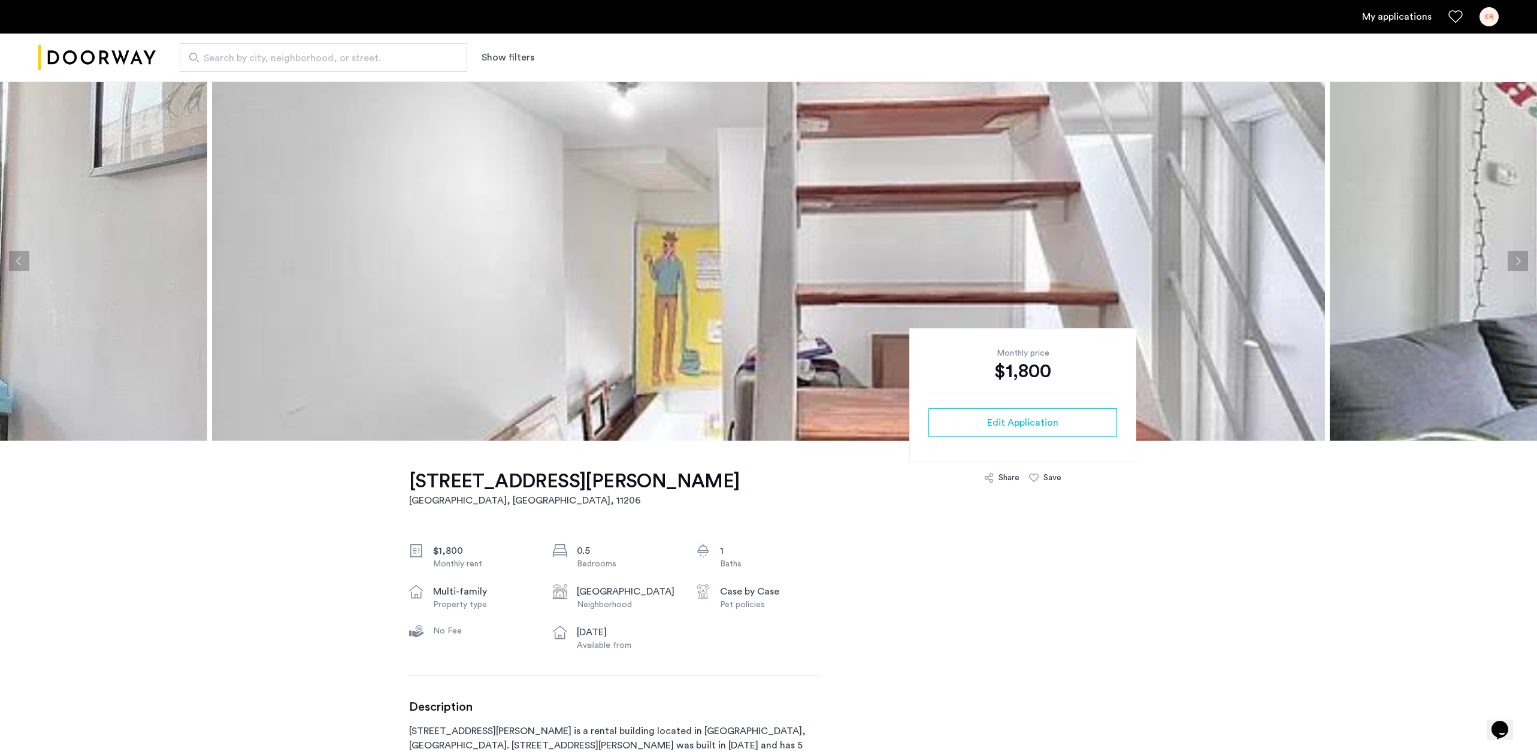
click at [1520, 261] on button "Next apartment" at bounding box center [1518, 261] width 20 height 20
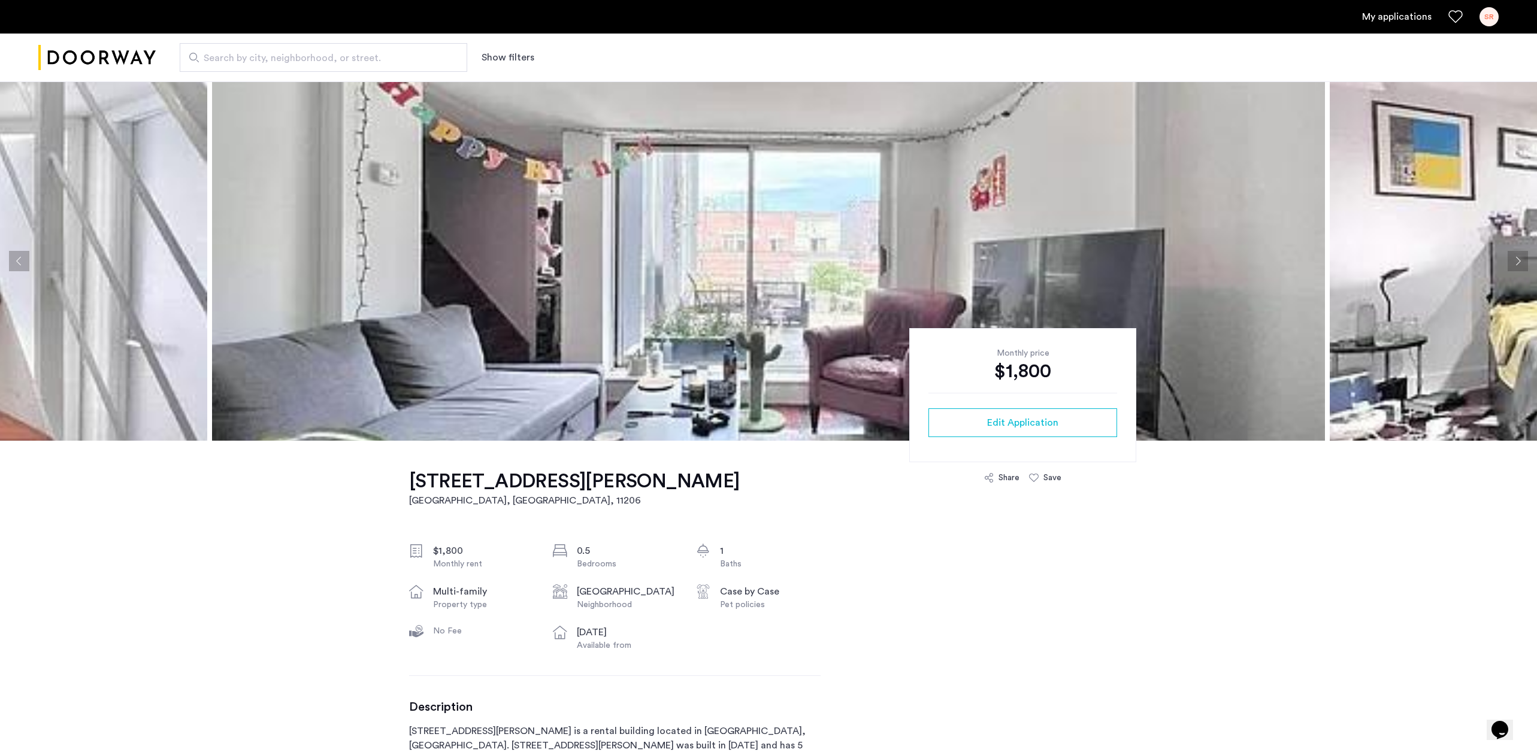
click at [1520, 261] on button "Next apartment" at bounding box center [1518, 261] width 20 height 20
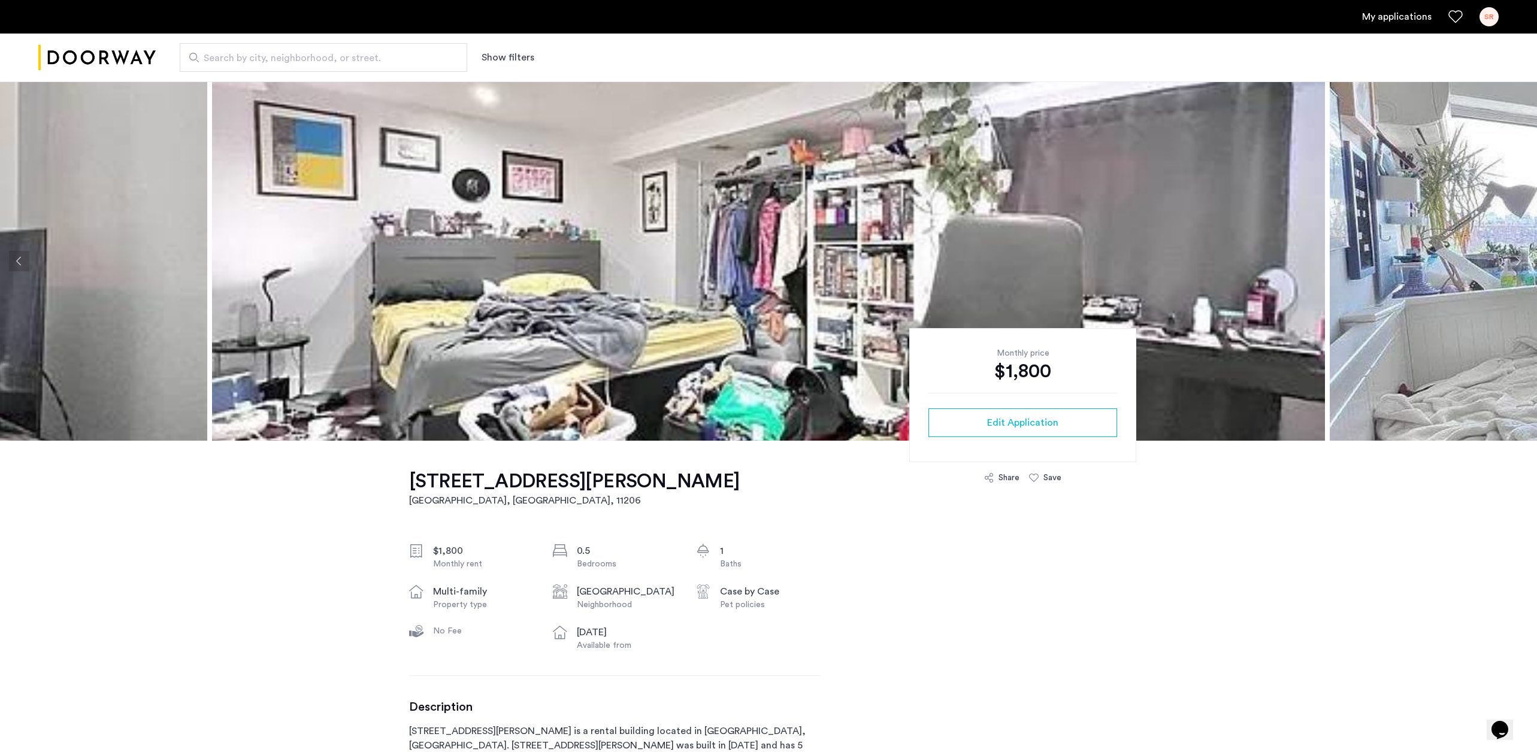
click at [1521, 260] on button "Next apartment" at bounding box center [1518, 261] width 20 height 20
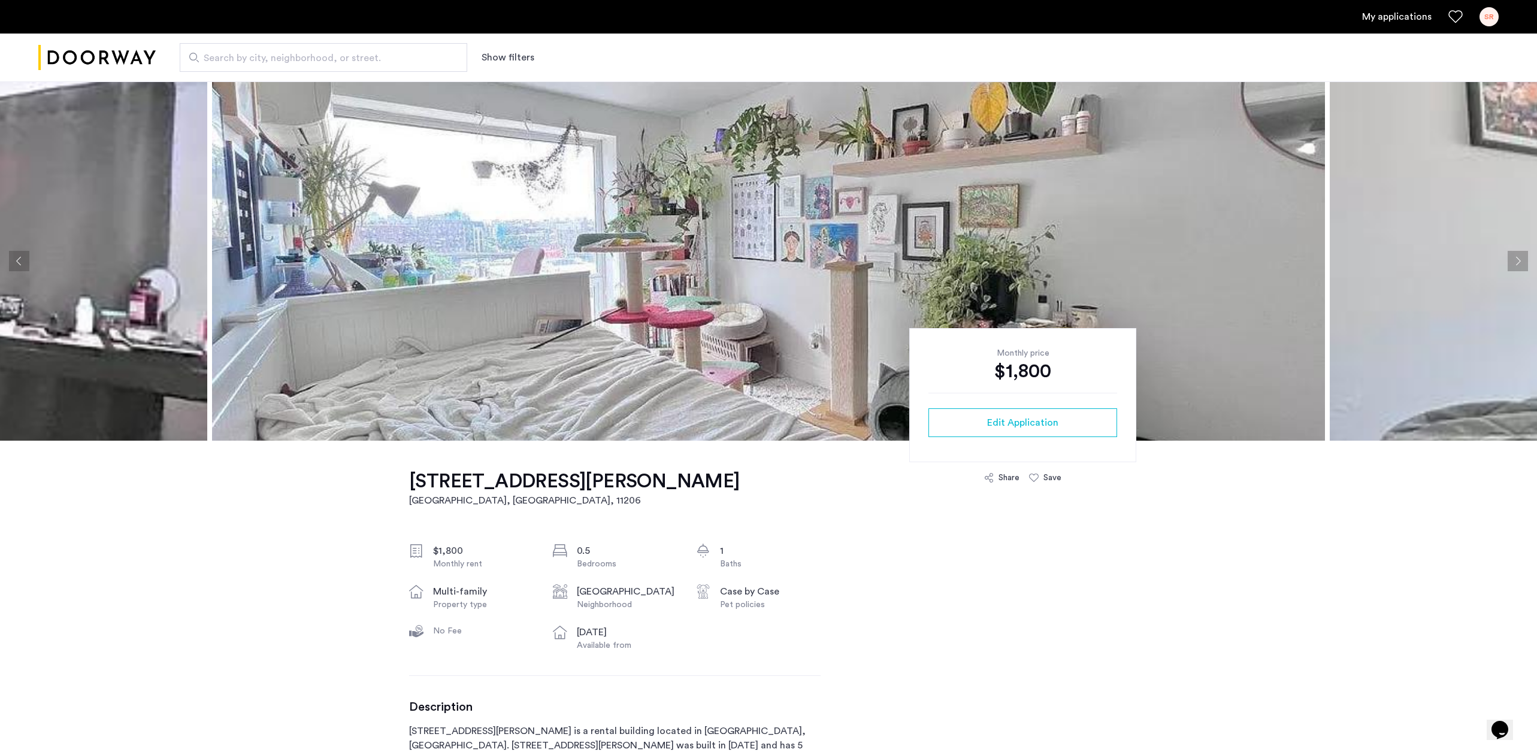
click at [1521, 260] on button "Next apartment" at bounding box center [1518, 261] width 20 height 20
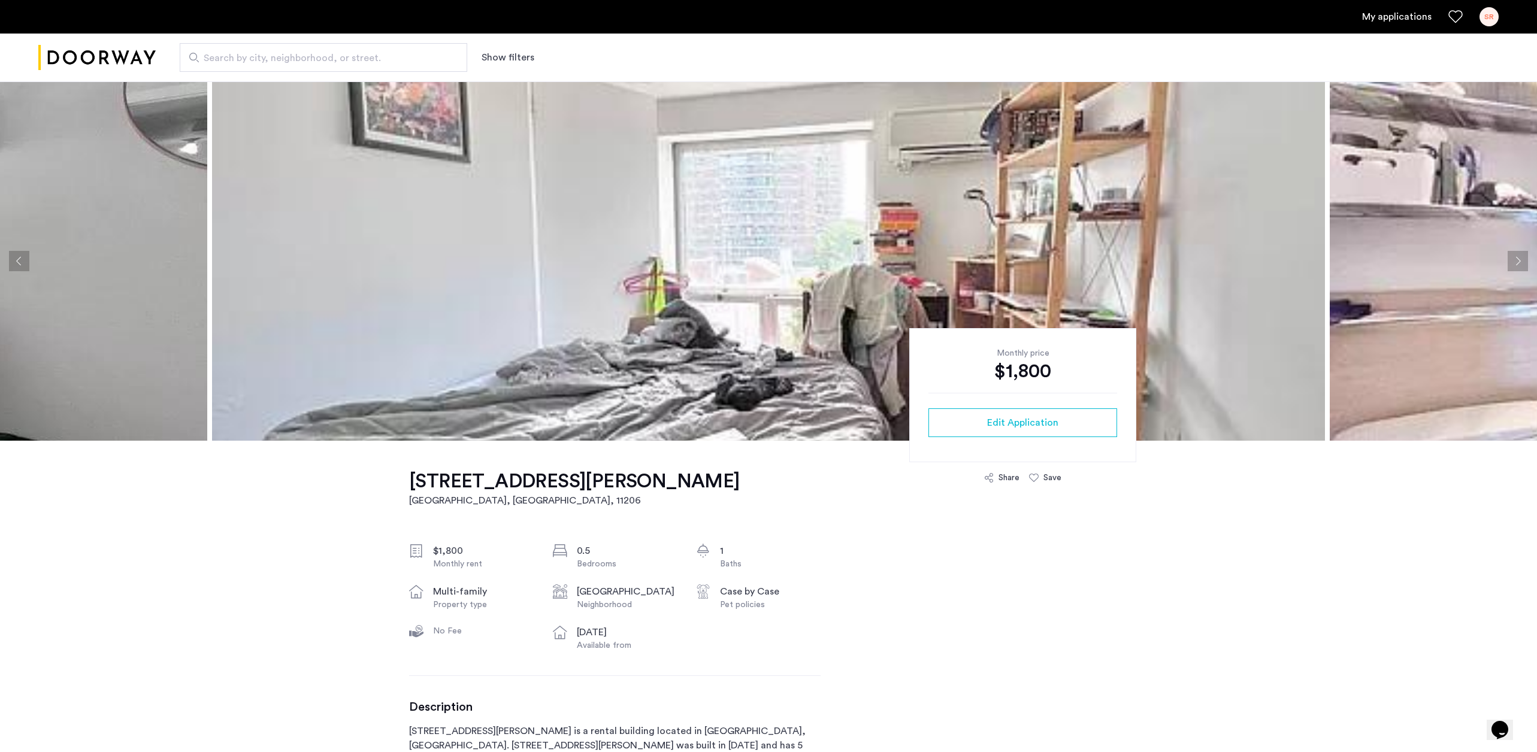
click at [1521, 259] on button "Next apartment" at bounding box center [1518, 261] width 20 height 20
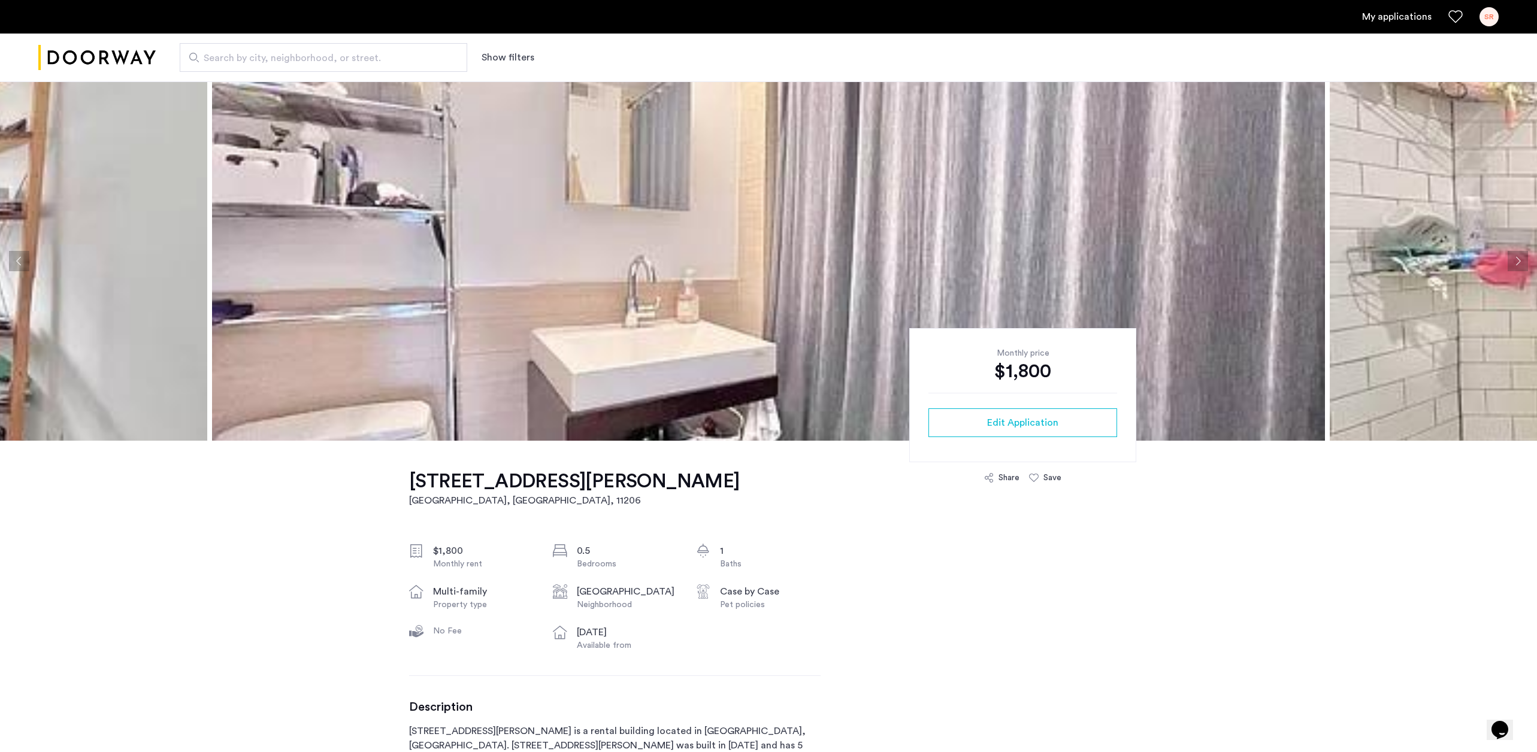
click at [1518, 258] on button "Next apartment" at bounding box center [1518, 261] width 20 height 20
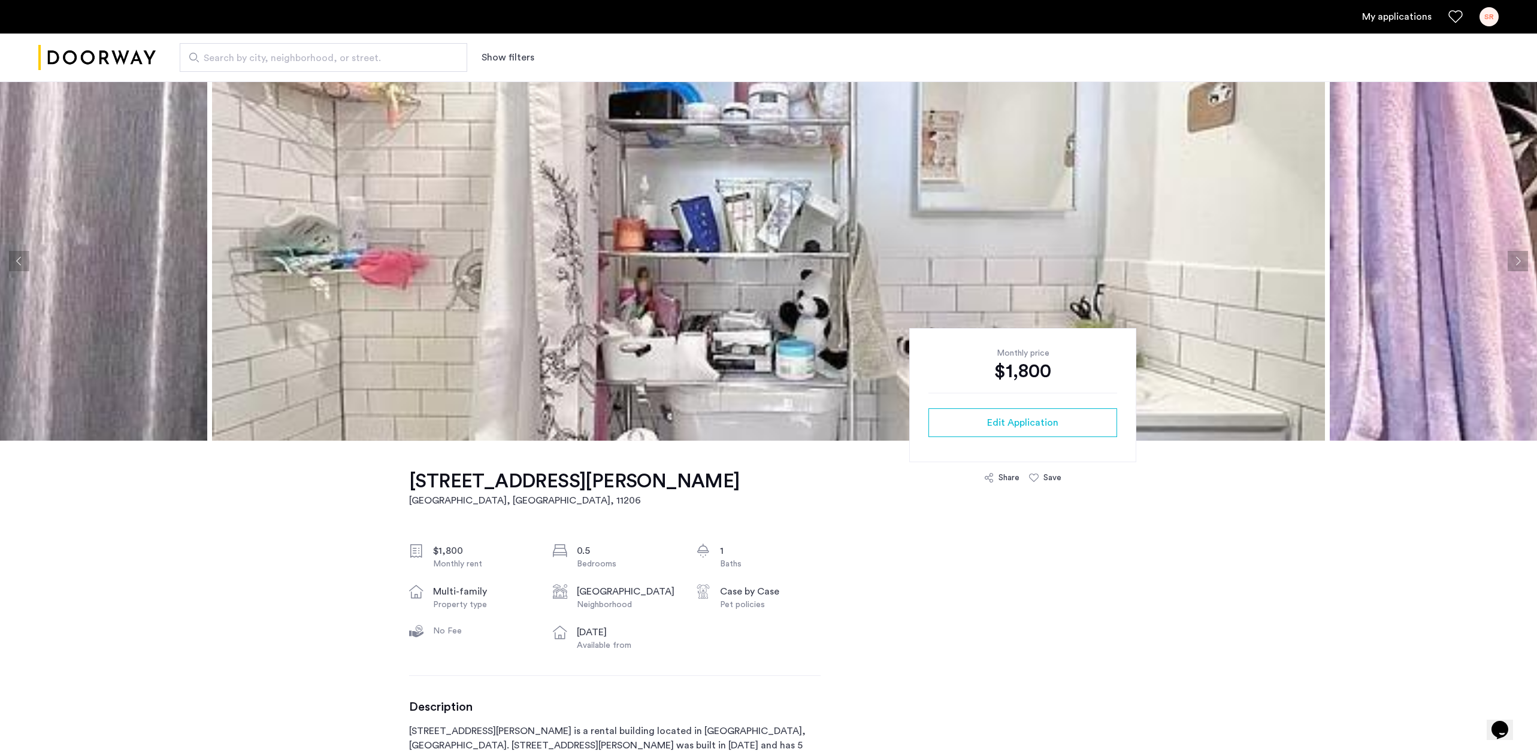
click at [1518, 258] on button "Next apartment" at bounding box center [1518, 261] width 20 height 20
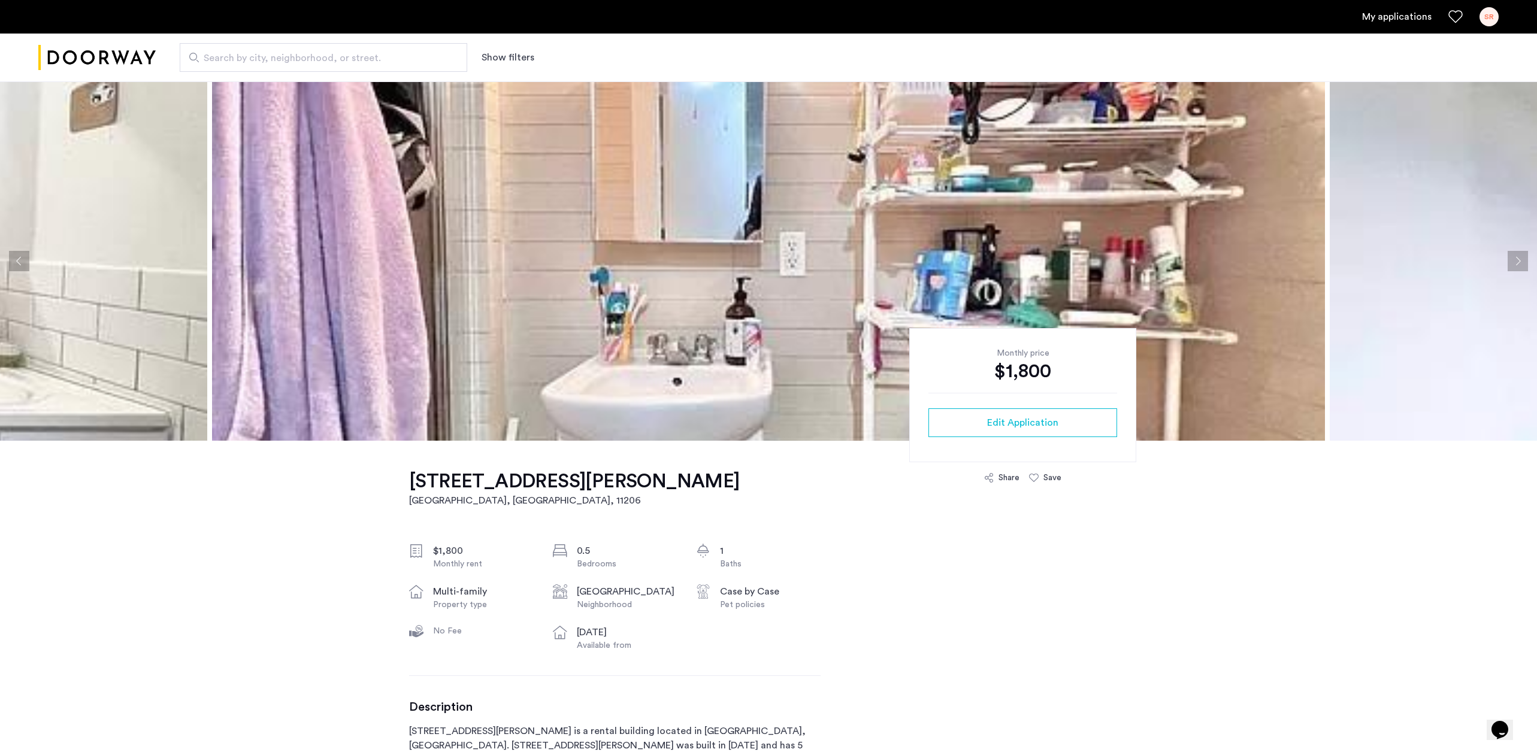
click at [1518, 258] on button "Next apartment" at bounding box center [1518, 261] width 20 height 20
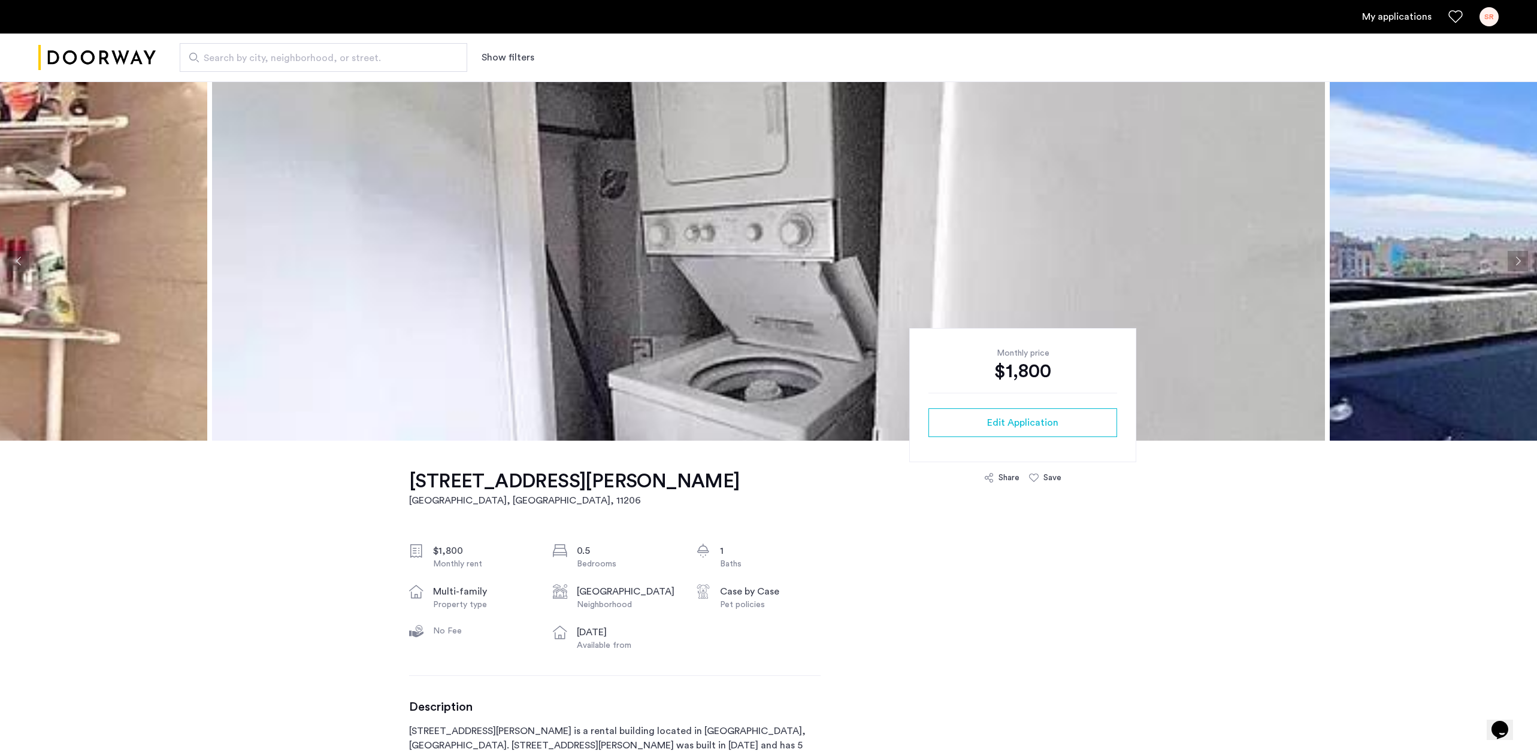
click at [1518, 258] on button "Next apartment" at bounding box center [1518, 261] width 20 height 20
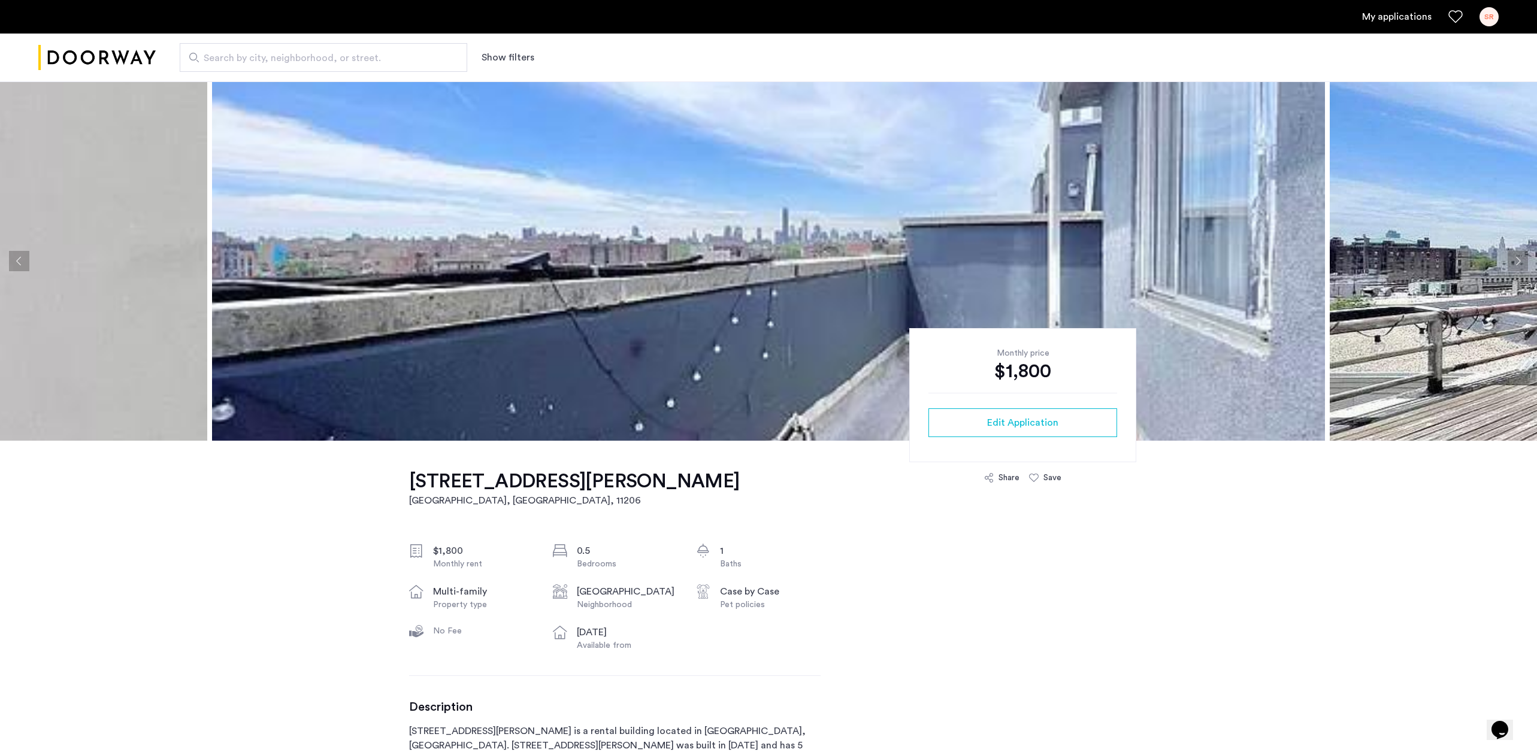
click at [1522, 256] on button "Next apartment" at bounding box center [1518, 261] width 20 height 20
